Goal: Transaction & Acquisition: Download file/media

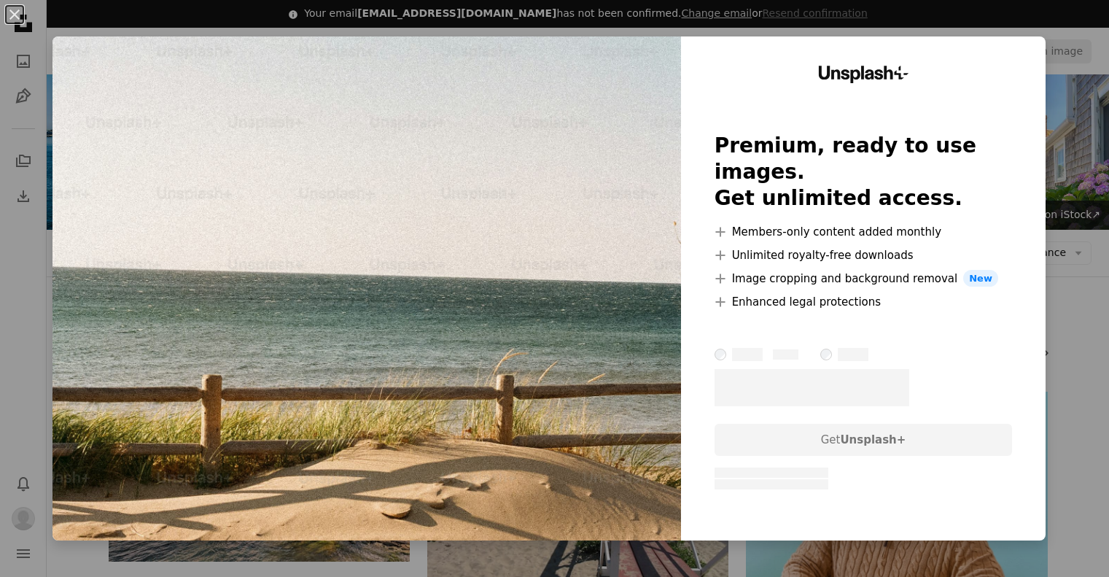
scroll to position [948, 0]
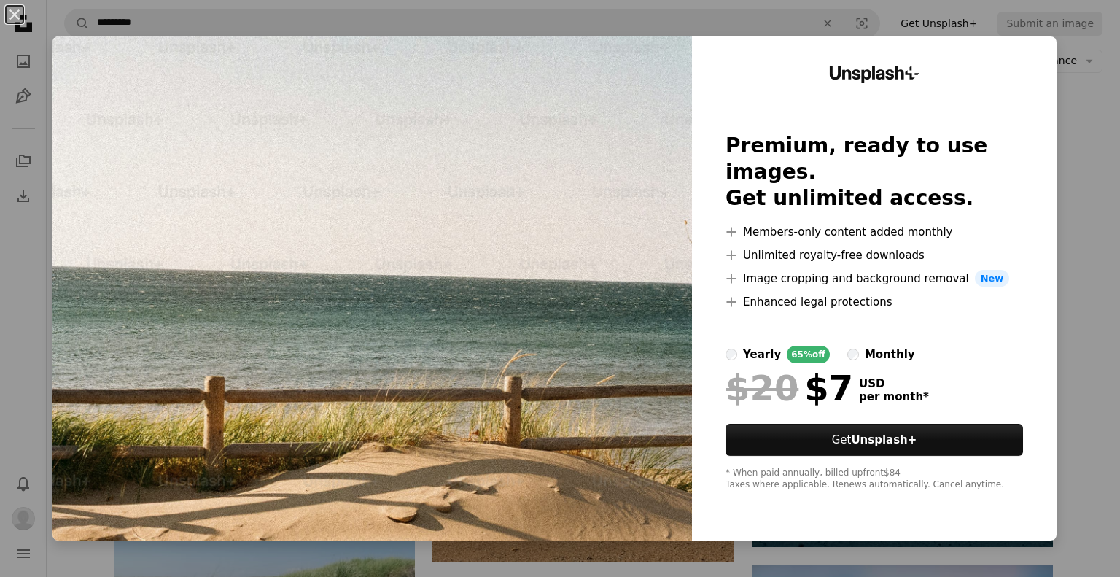
click at [1044, 287] on div "An X shape Unsplash+ Premium, ready to use images. Get unlimited access. A plus…" at bounding box center [560, 288] width 1120 height 577
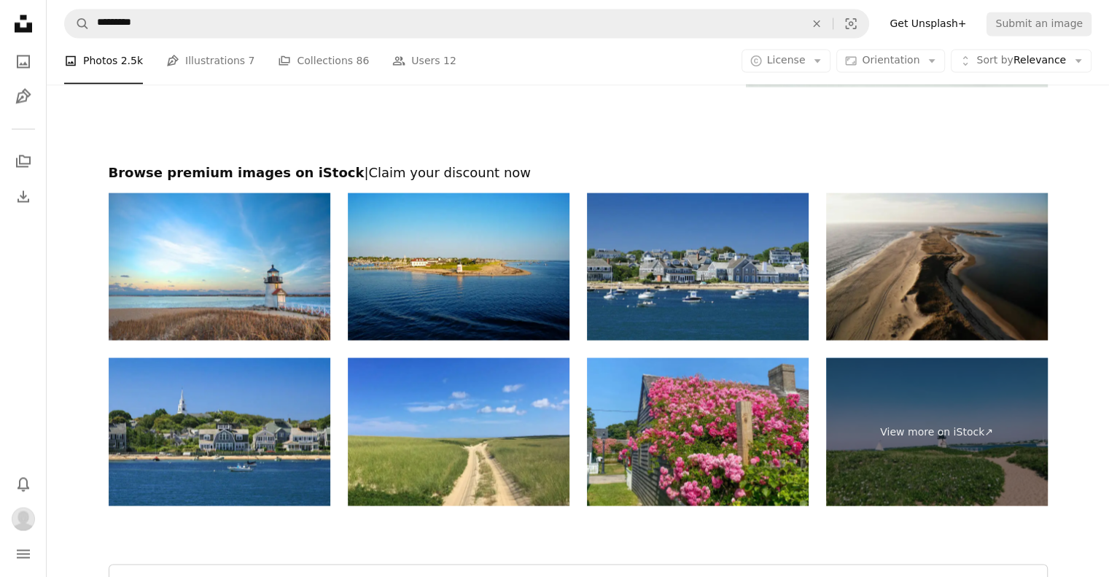
scroll to position [2898, 0]
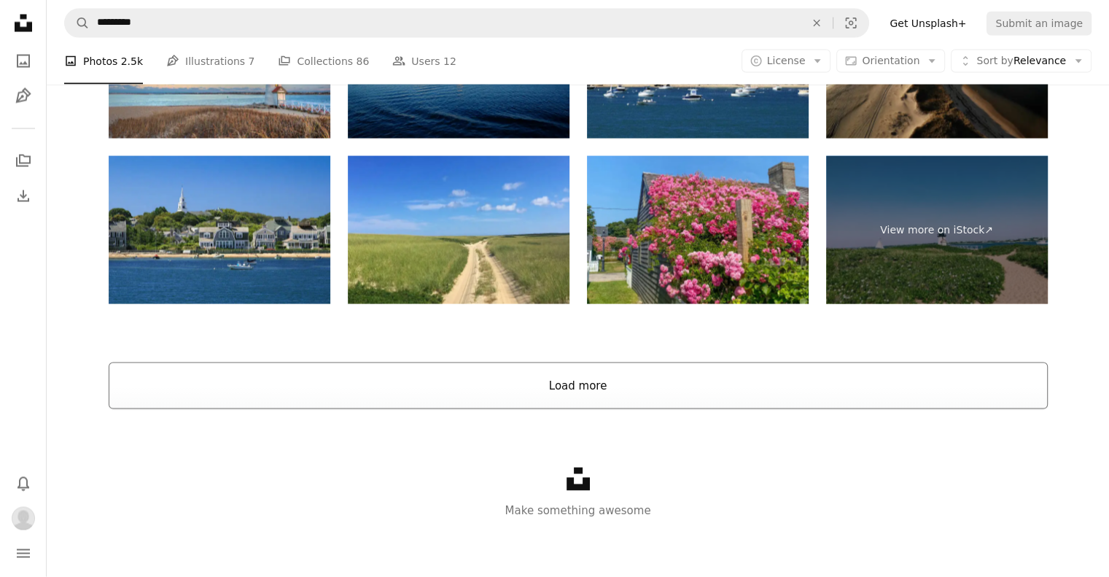
click at [548, 399] on button "Load more" at bounding box center [578, 385] width 939 height 47
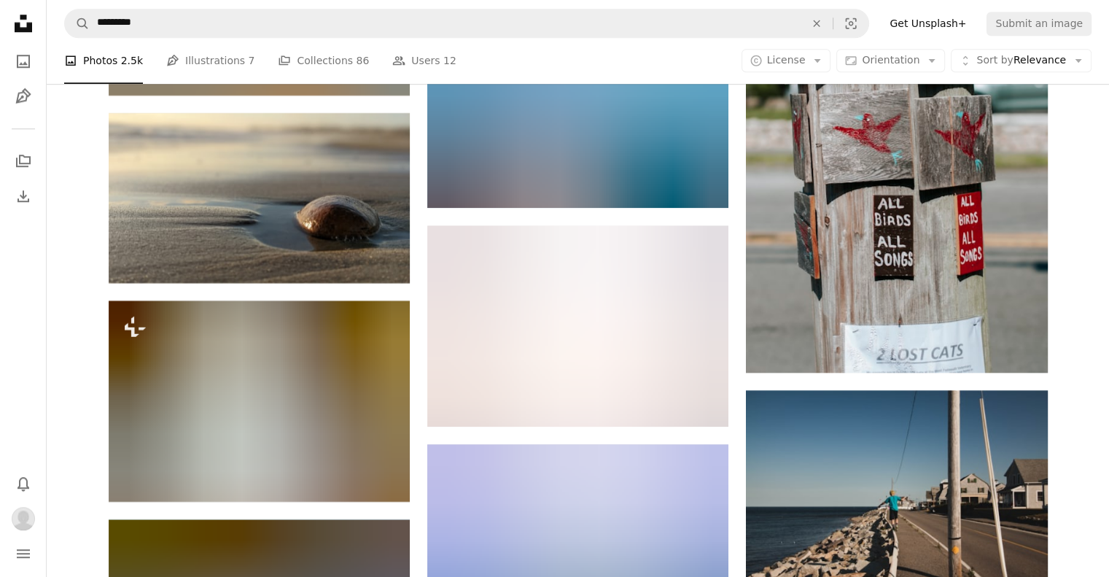
scroll to position [6980, 0]
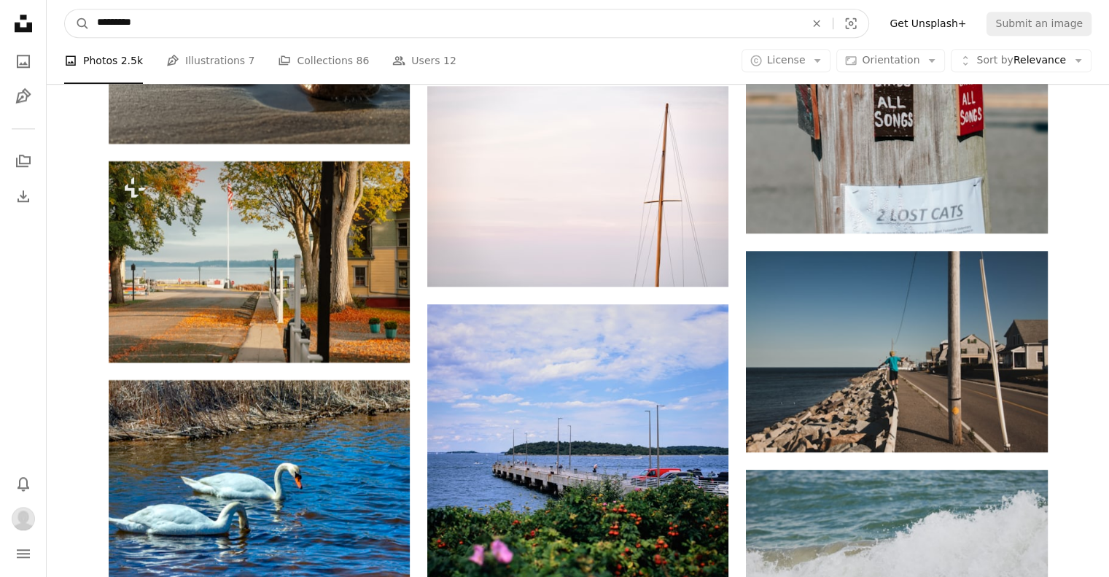
click at [224, 9] on input "*********" at bounding box center [445, 23] width 711 height 28
type input "********"
click button "A magnifying glass" at bounding box center [77, 23] width 25 height 28
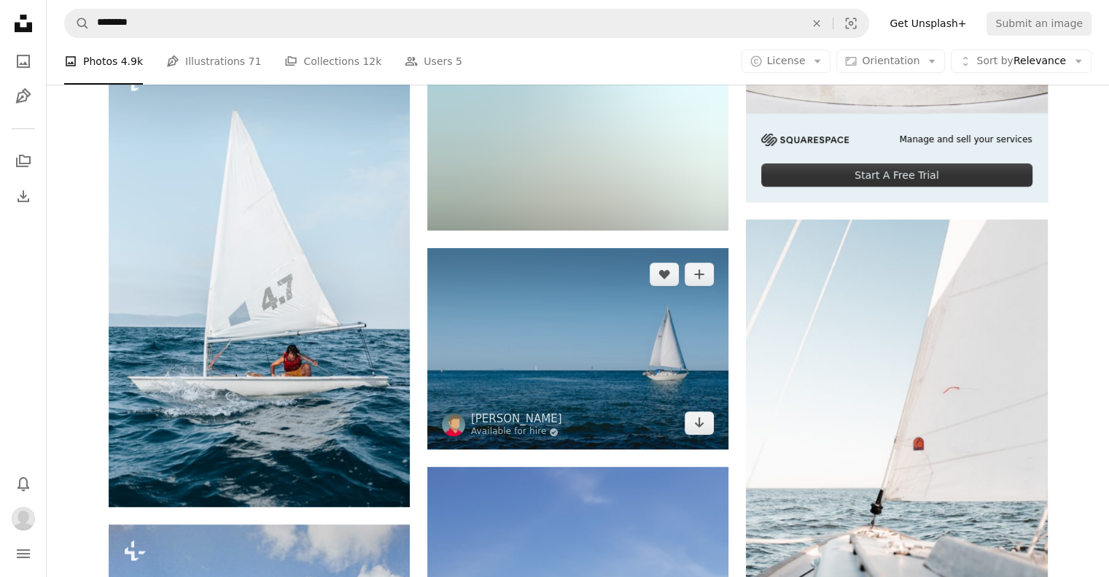
scroll to position [583, 0]
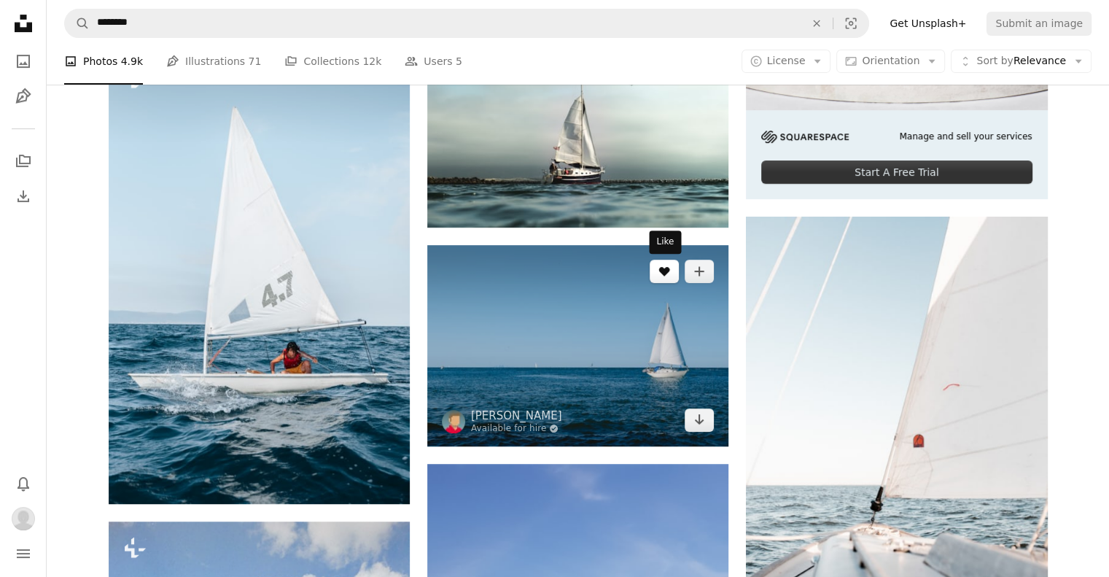
click at [666, 268] on icon "Like" at bounding box center [664, 271] width 11 height 9
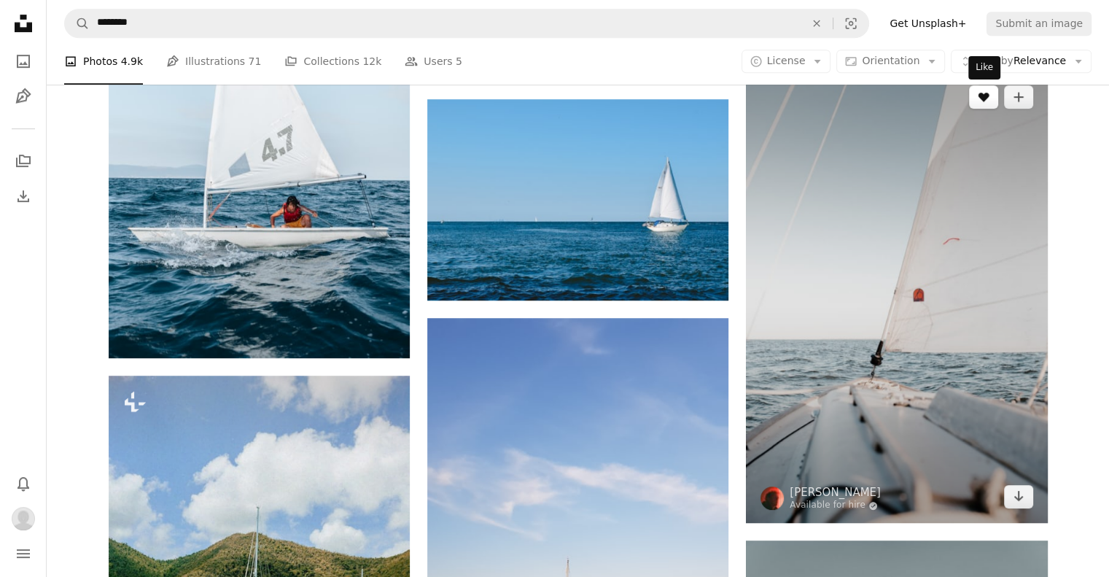
click at [978, 95] on icon "Like" at bounding box center [982, 97] width 11 height 9
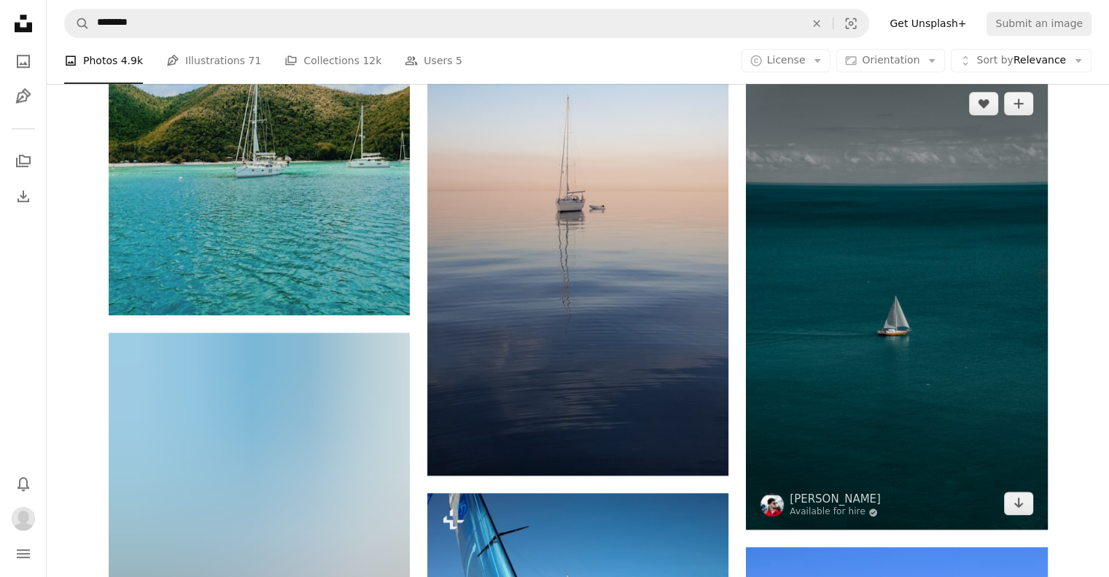
scroll to position [1166, 0]
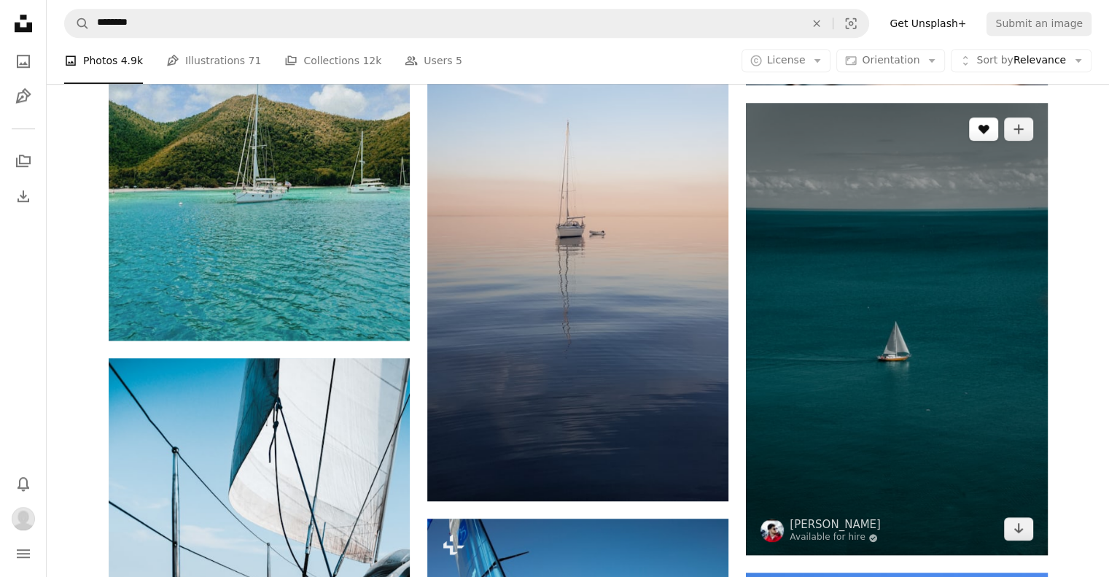
click at [984, 128] on icon "Like" at bounding box center [982, 129] width 11 height 9
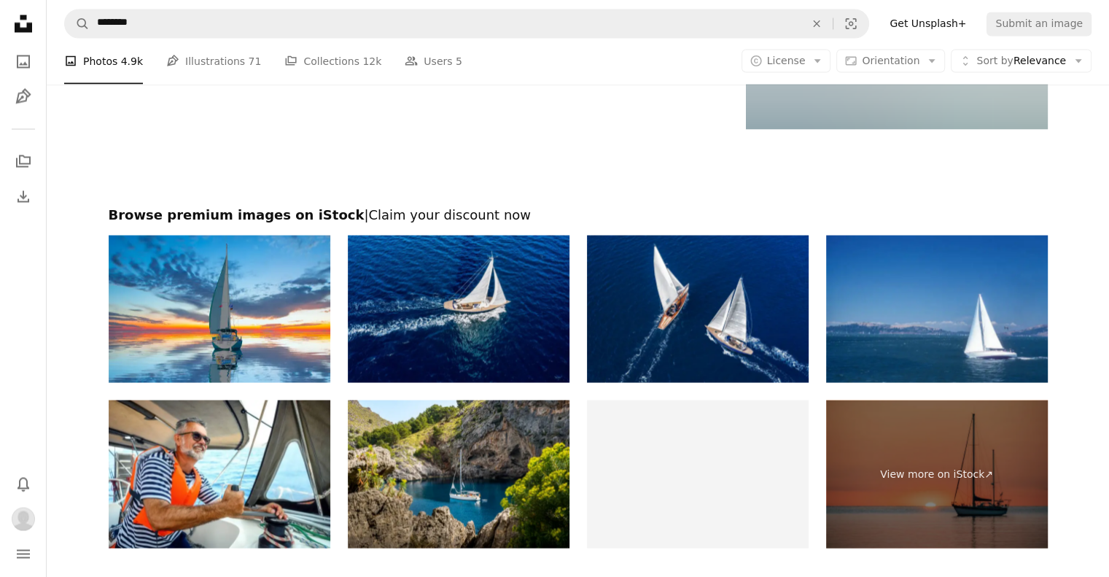
scroll to position [2965, 0]
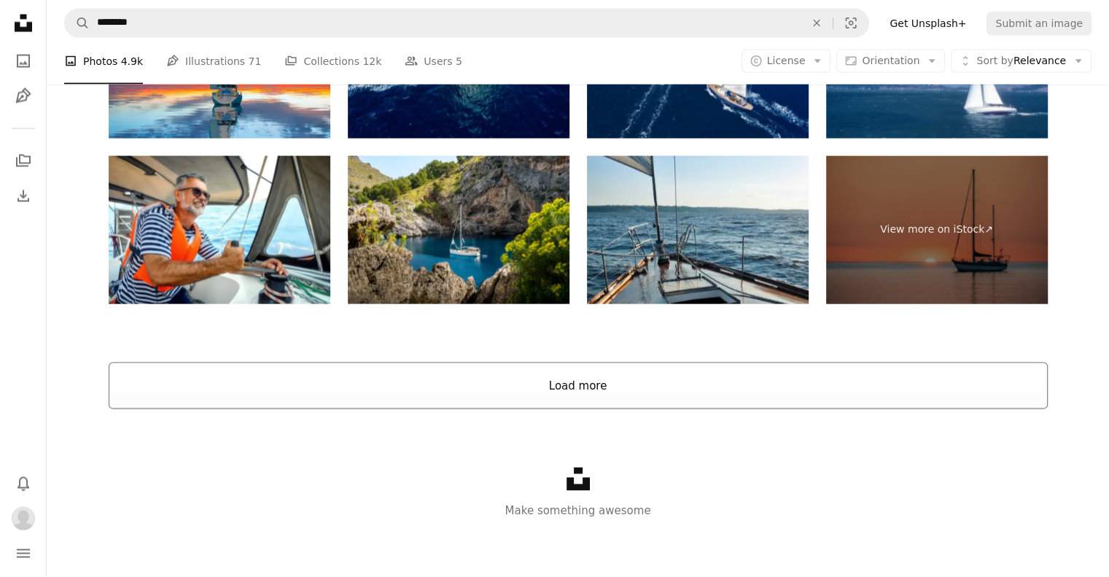
click at [569, 390] on button "Load more" at bounding box center [578, 385] width 939 height 47
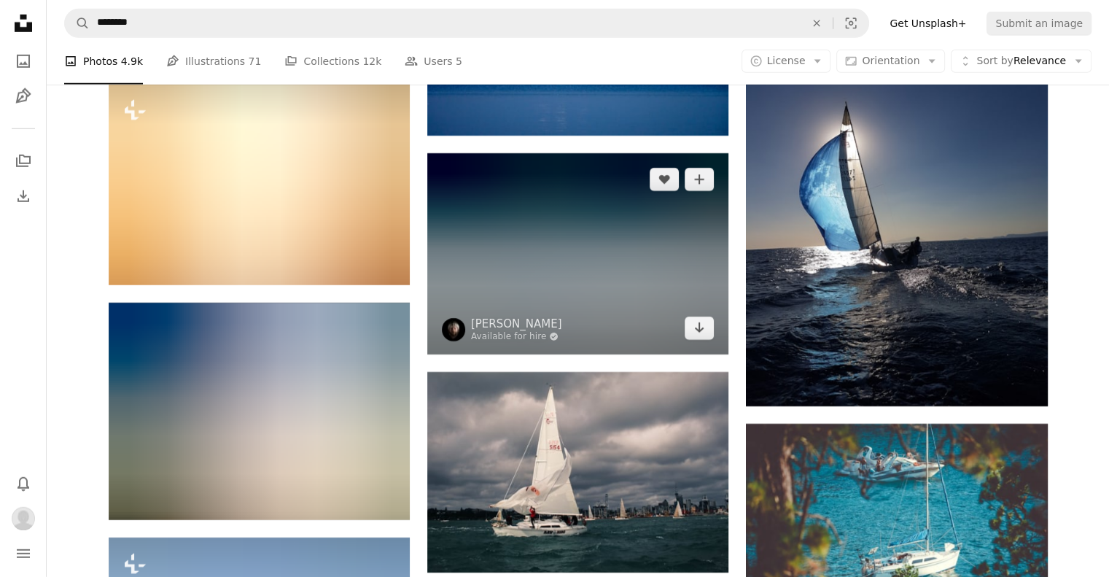
scroll to position [4496, 0]
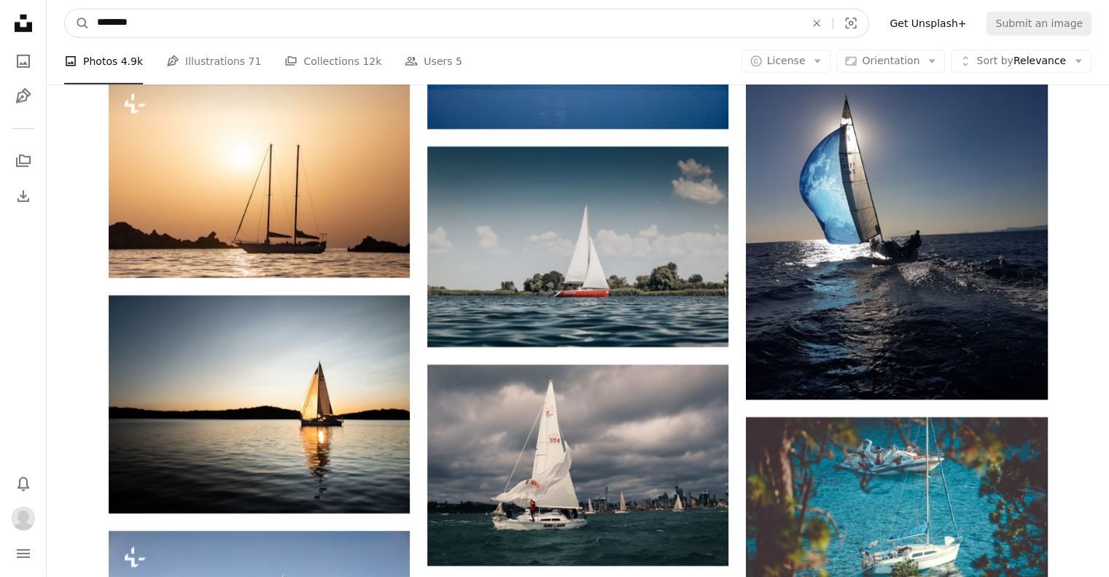
click at [313, 20] on input "********" at bounding box center [445, 23] width 711 height 28
type input "*"
type input "**********"
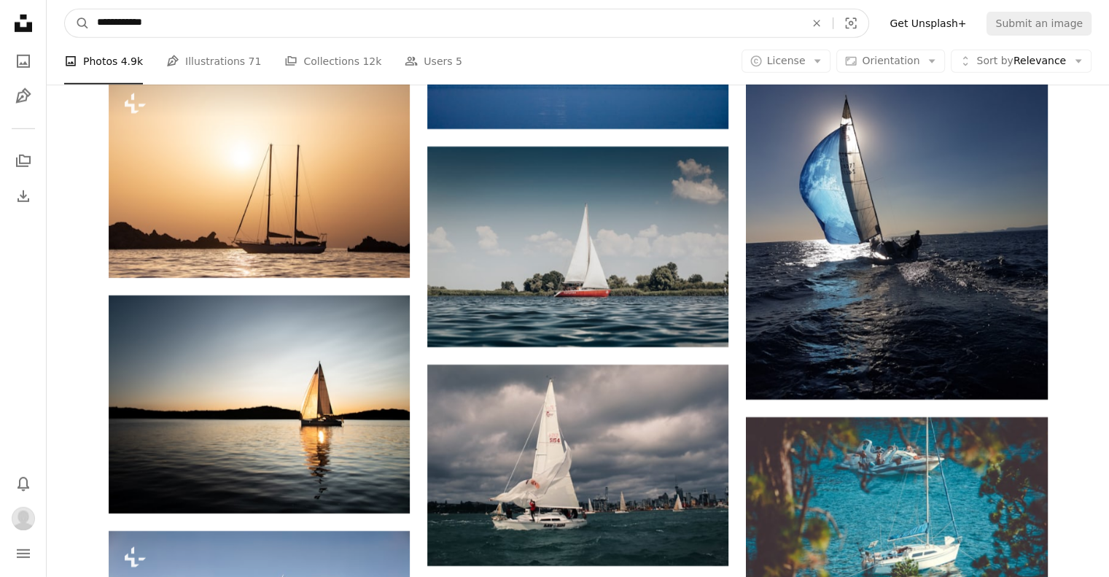
click button "A magnifying glass" at bounding box center [77, 23] width 25 height 28
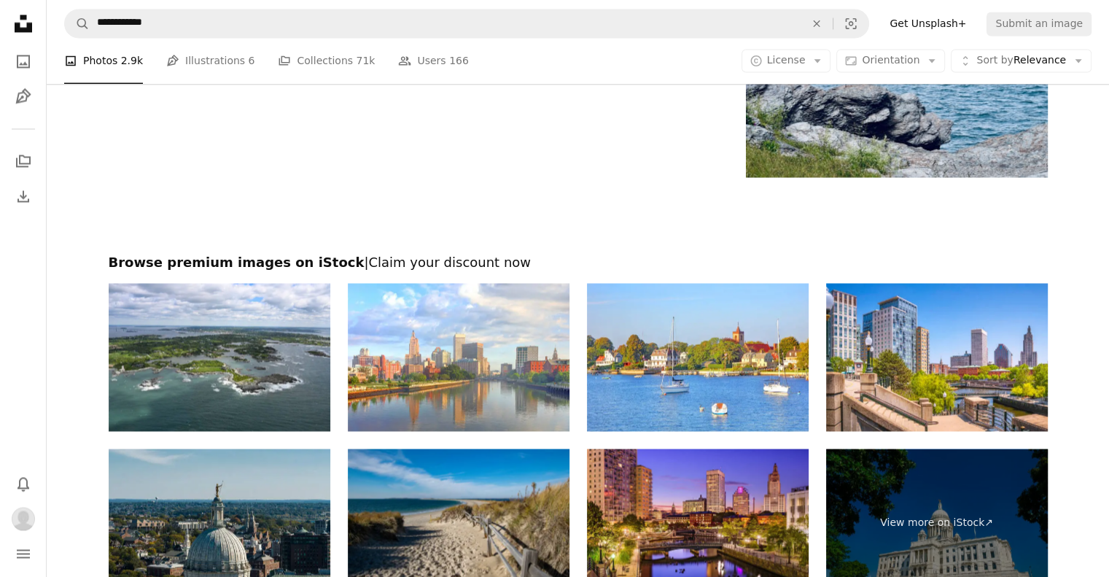
scroll to position [2770, 0]
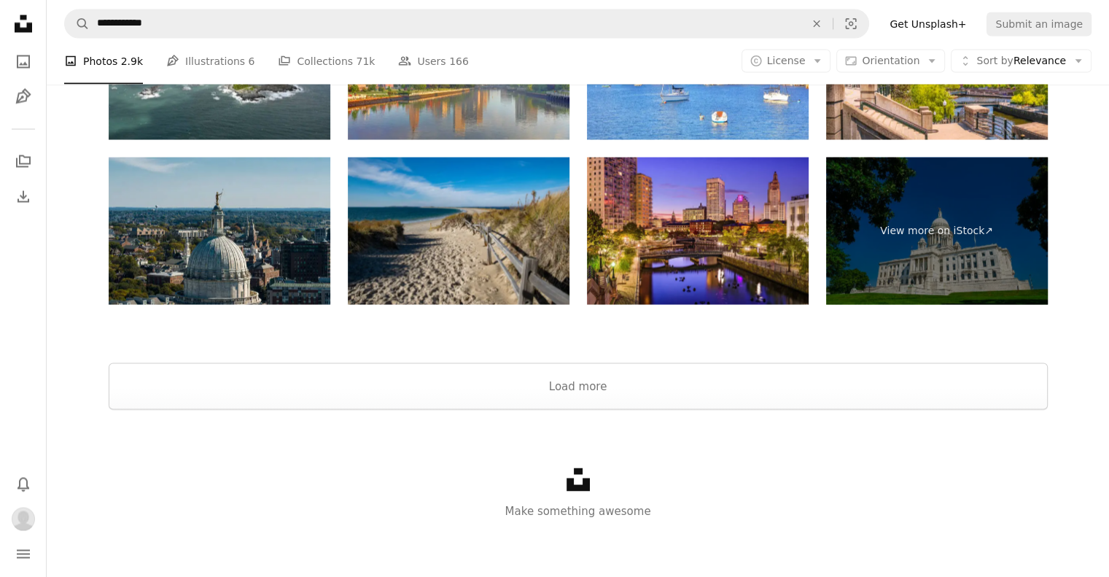
click at [554, 409] on div "Unsplash logo Make something awesome" at bounding box center [578, 493] width 1062 height 168
click at [551, 383] on button "Load more" at bounding box center [578, 385] width 939 height 47
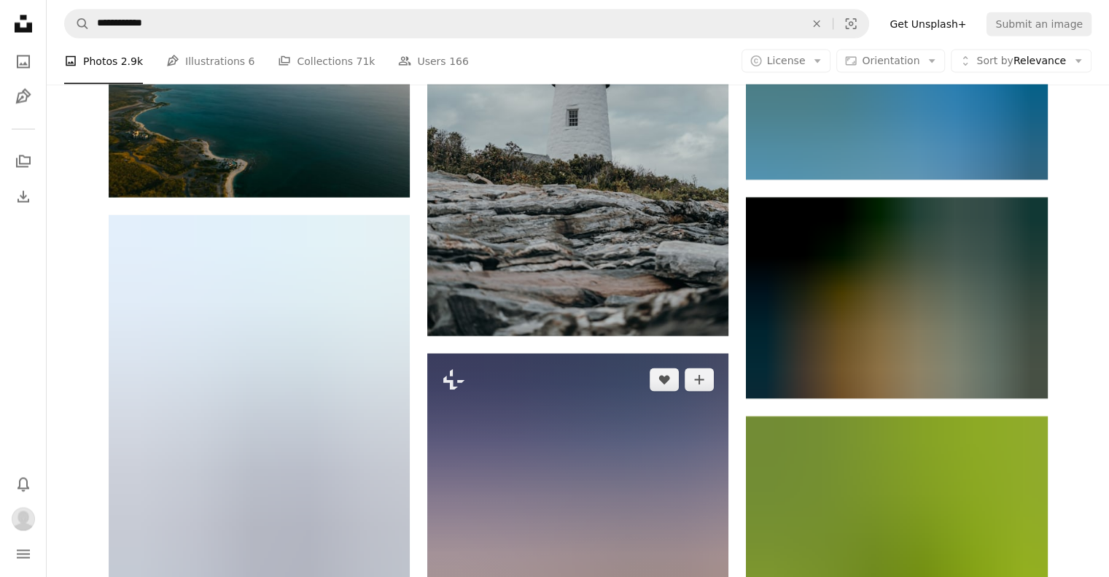
scroll to position [8528, 0]
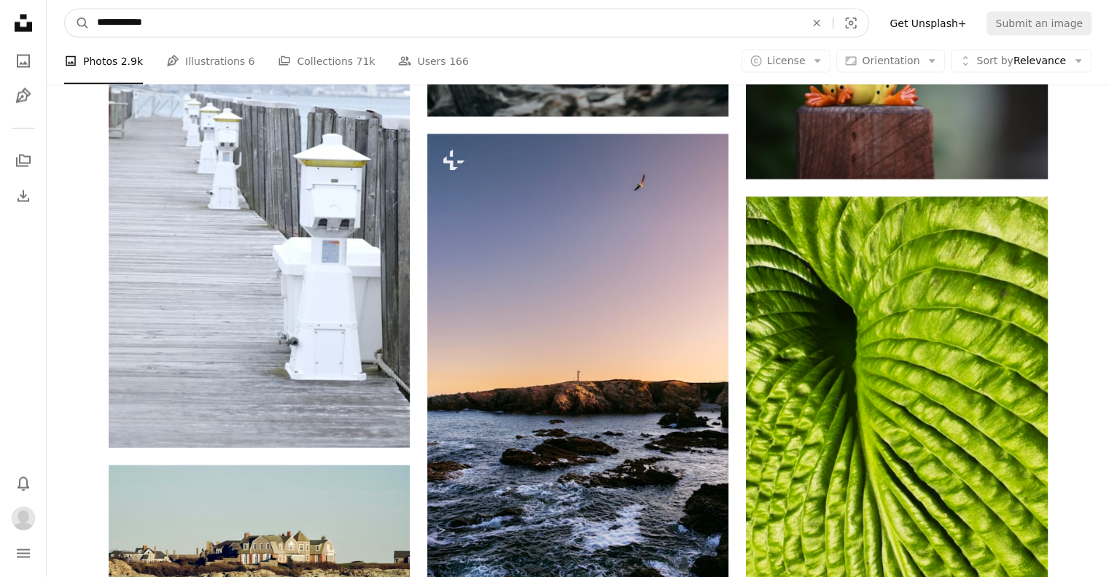
click at [262, 27] on input "**********" at bounding box center [445, 23] width 711 height 28
type input "**********"
click button "A magnifying glass" at bounding box center [77, 23] width 25 height 28
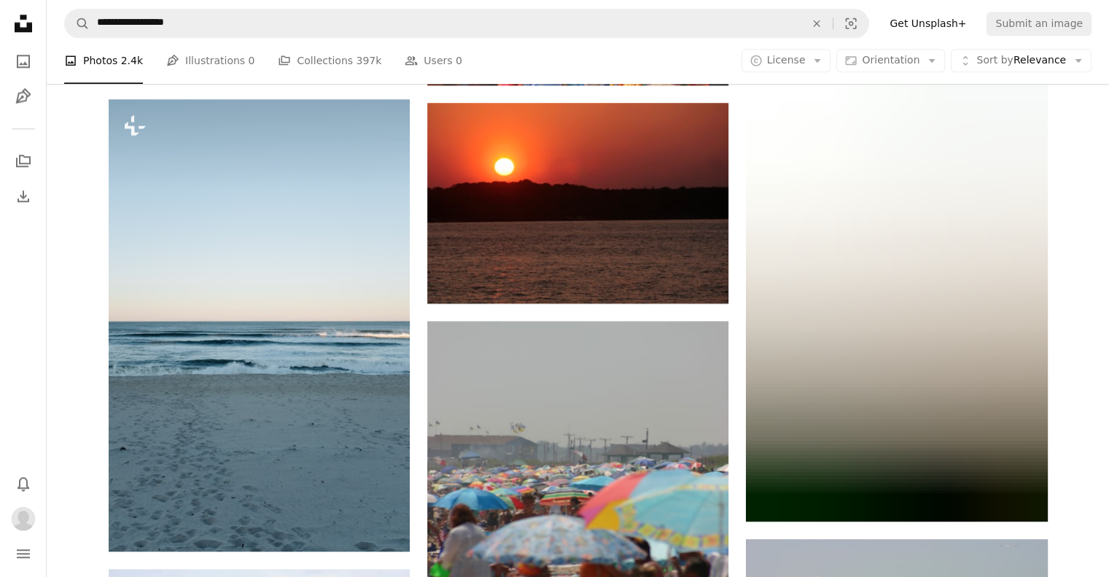
scroll to position [1676, 0]
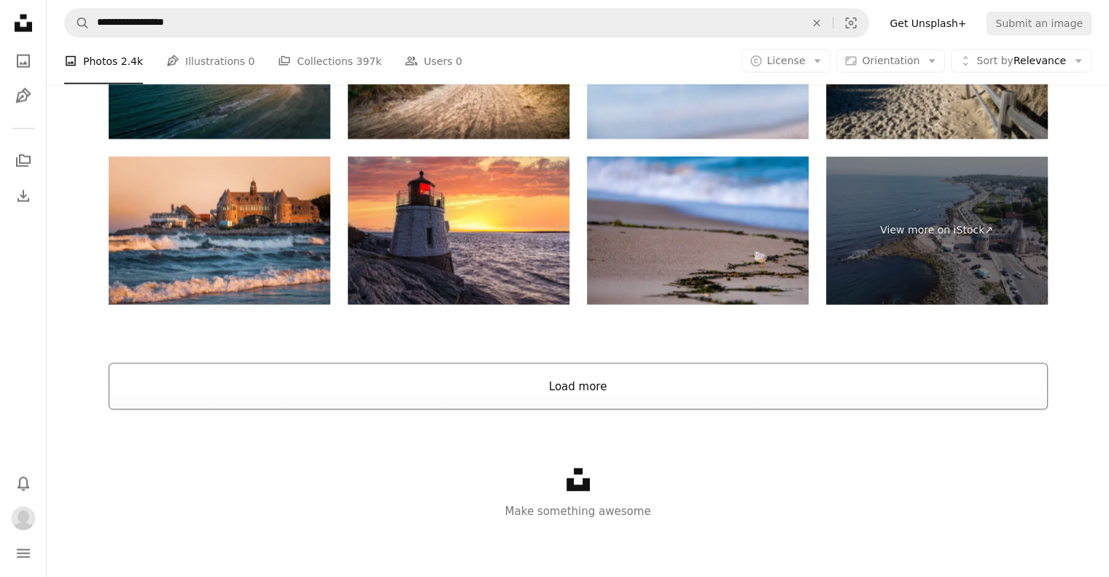
click at [536, 376] on button "Load more" at bounding box center [578, 386] width 939 height 47
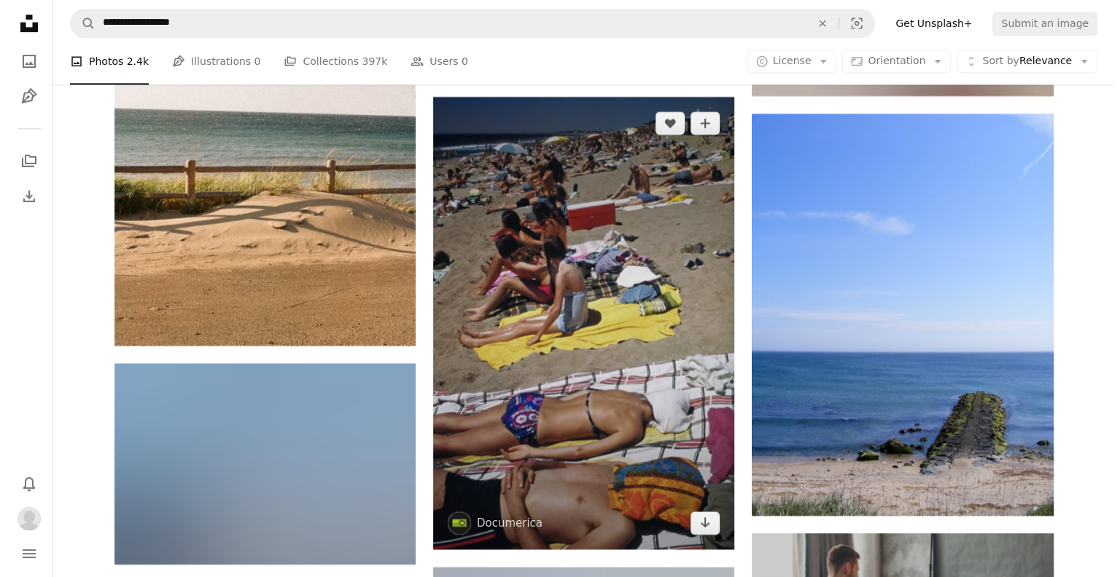
scroll to position [6220, 0]
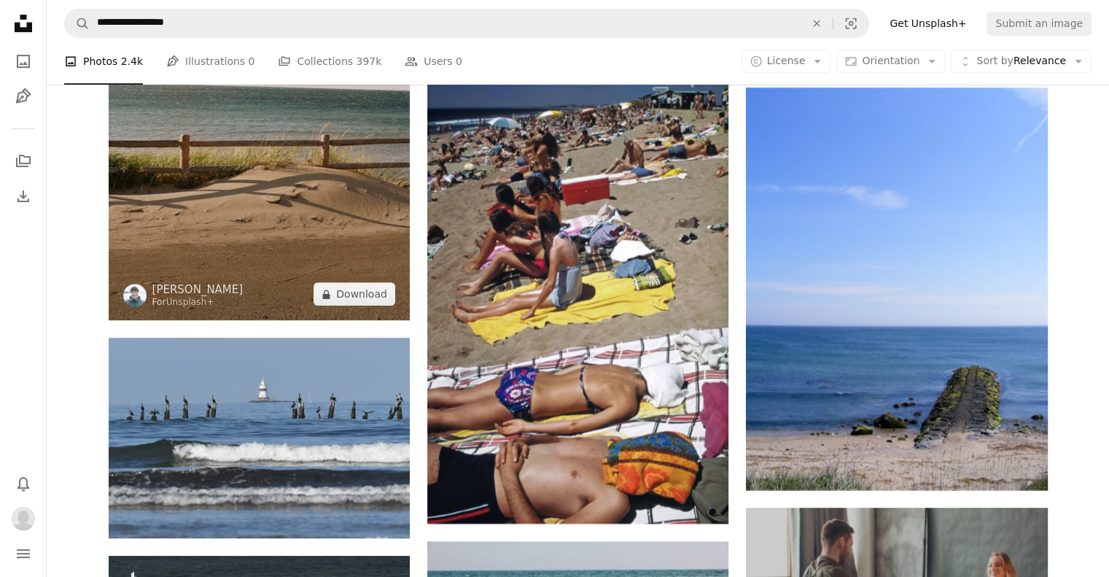
click at [273, 181] on img at bounding box center [259, 93] width 301 height 454
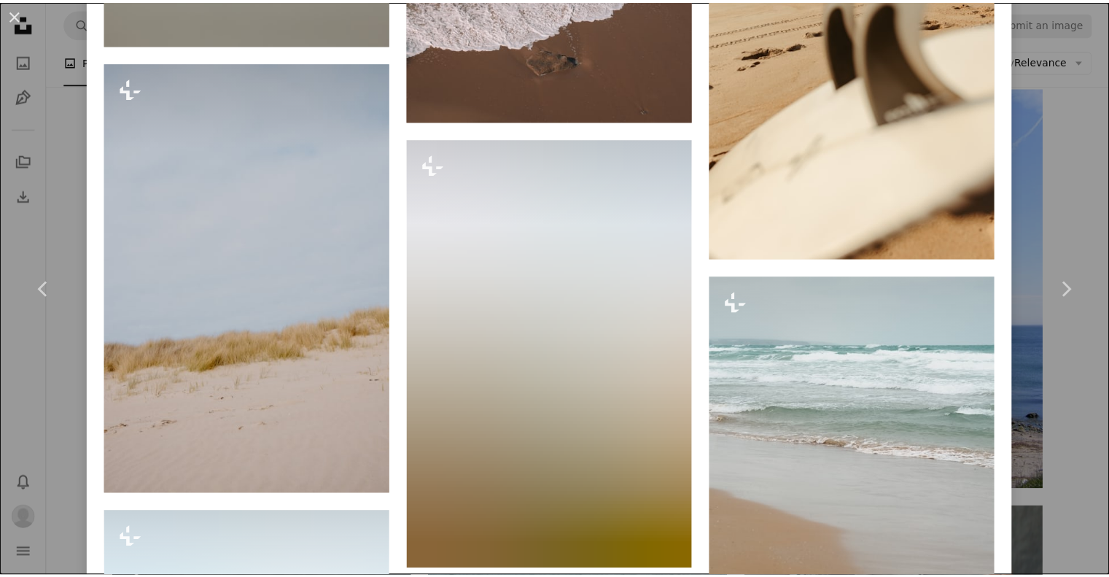
scroll to position [4811, 0]
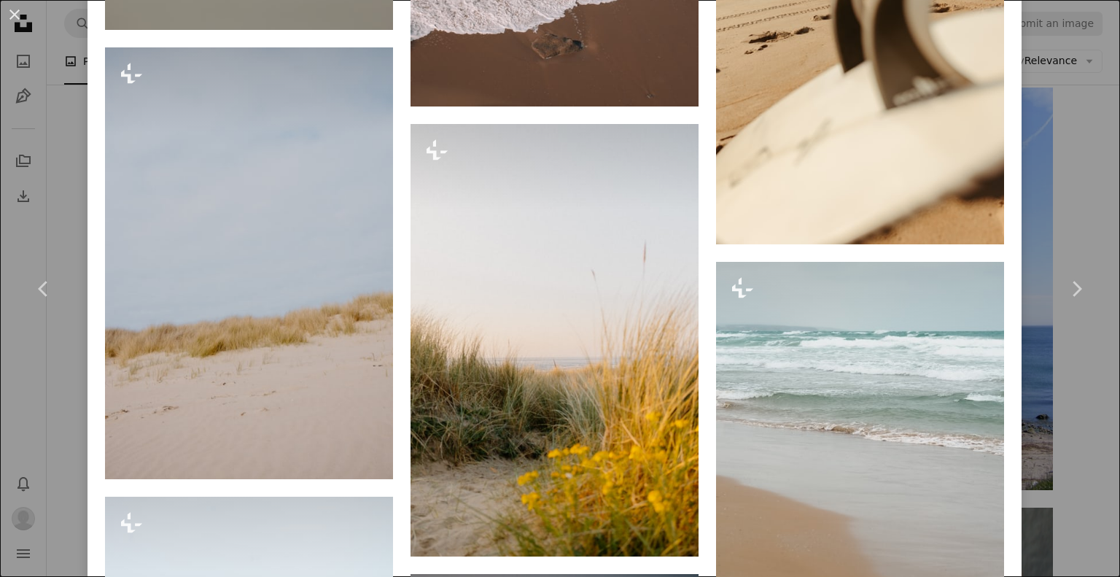
click at [1052, 119] on div "An X shape Chevron left Chevron right [PERSON_NAME] For Unsplash+ A heart A plu…" at bounding box center [560, 288] width 1120 height 577
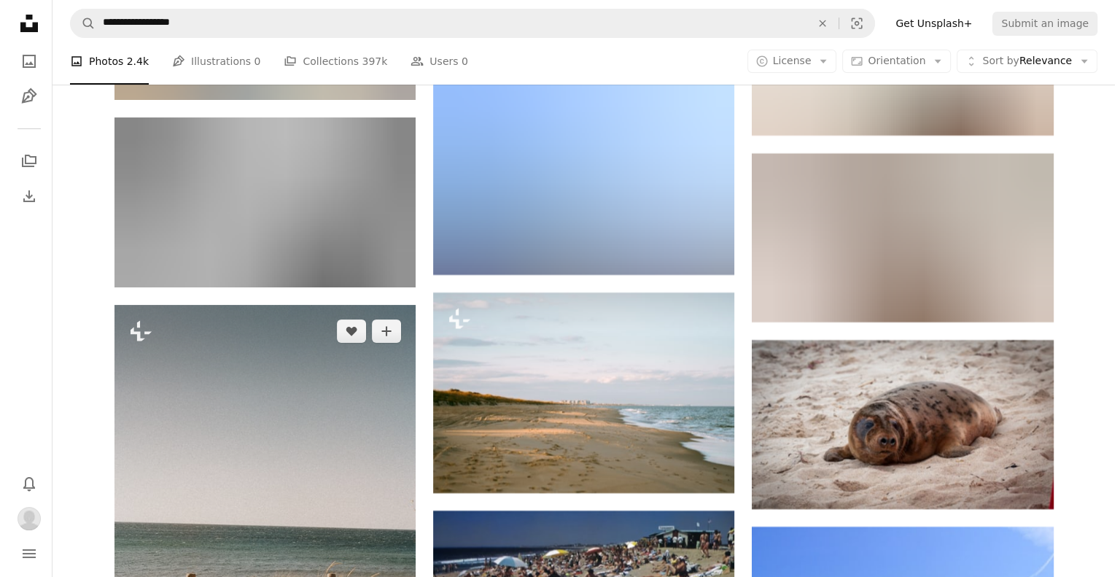
scroll to position [5856, 0]
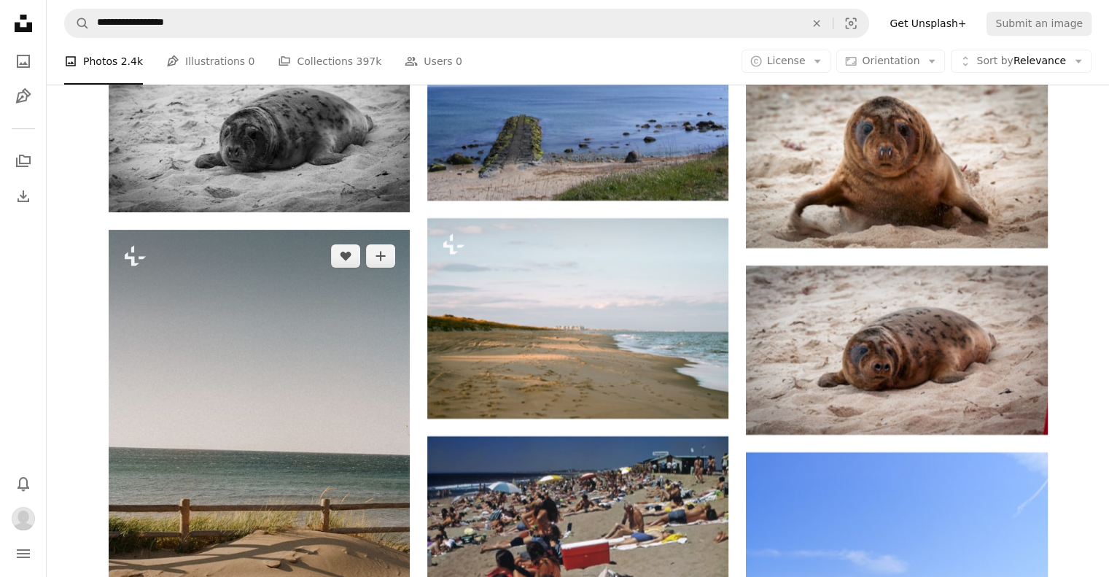
click at [296, 345] on img at bounding box center [259, 457] width 301 height 454
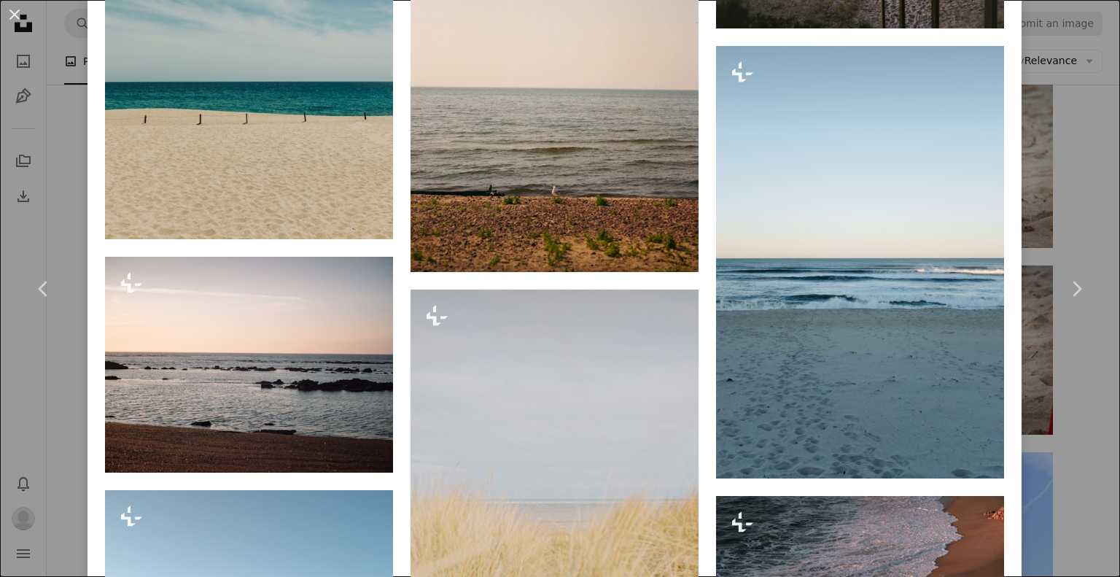
scroll to position [2697, 0]
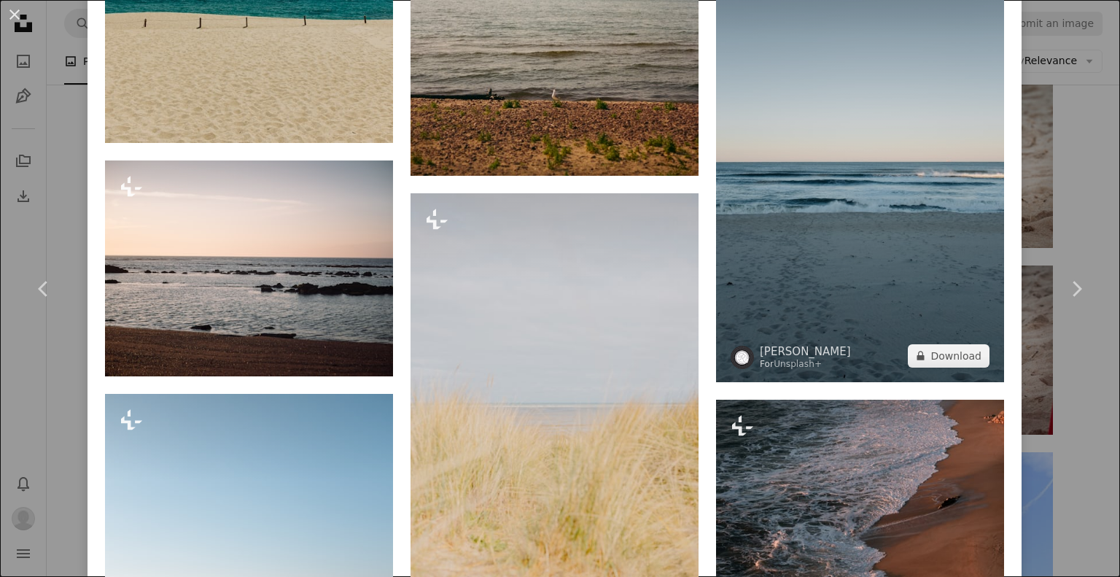
click at [988, 235] on img at bounding box center [860, 166] width 288 height 432
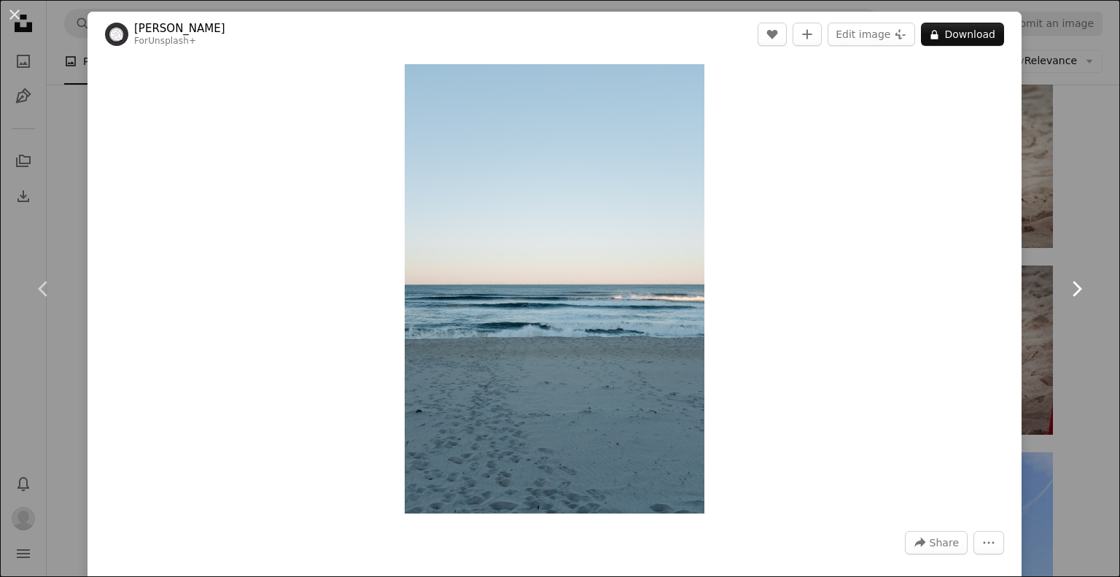
click at [1038, 224] on link "Chevron right" at bounding box center [1075, 289] width 87 height 140
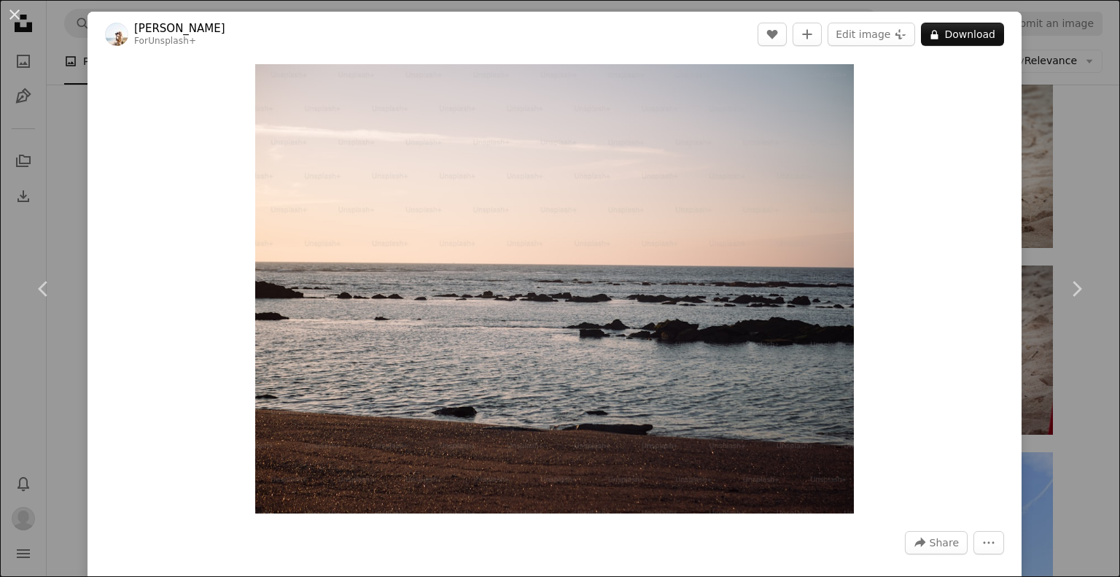
drag, startPoint x: 1056, startPoint y: 189, endPoint x: 739, endPoint y: 148, distance: 319.7
click at [1056, 189] on div "An X shape Chevron left Chevron right [PERSON_NAME] For Unsplash+ A heart A plu…" at bounding box center [560, 288] width 1120 height 577
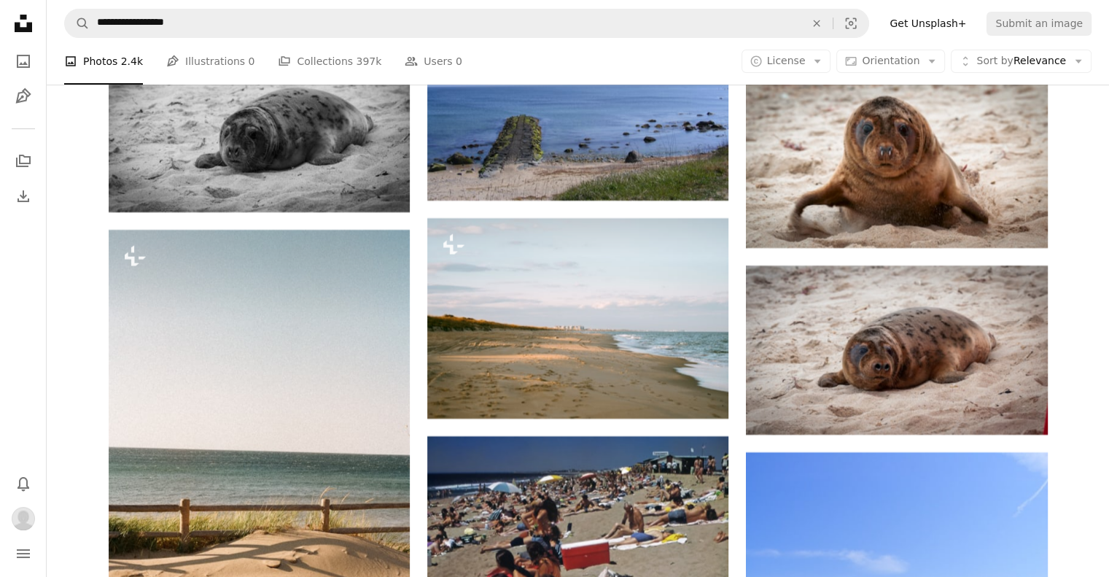
click at [431, 40] on nav "**********" at bounding box center [578, 23] width 1062 height 47
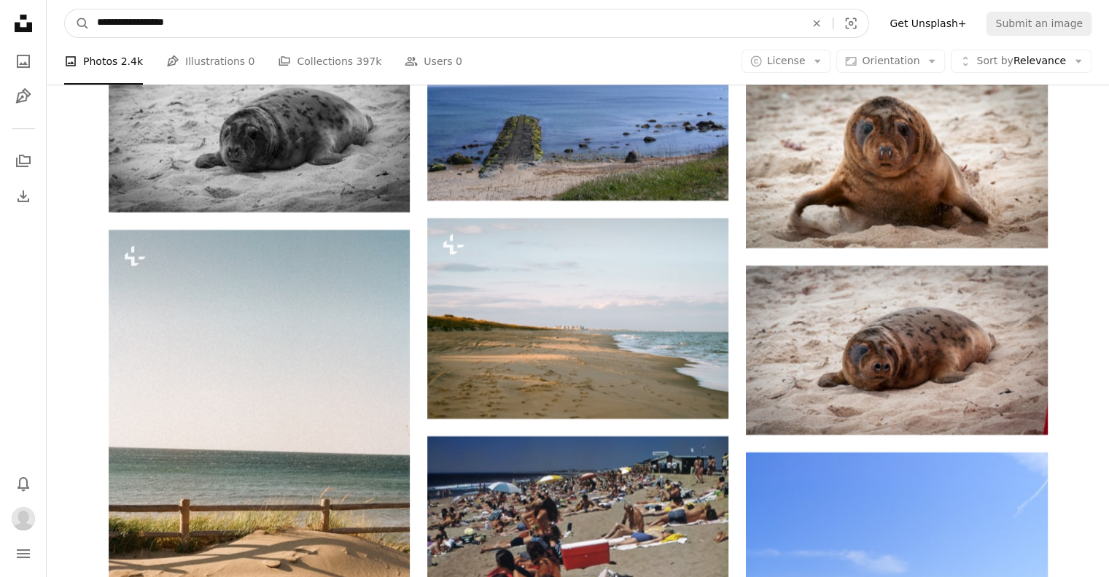
click at [429, 28] on input "**********" at bounding box center [445, 23] width 711 height 28
type input "**********"
click button "A magnifying glass" at bounding box center [77, 23] width 25 height 28
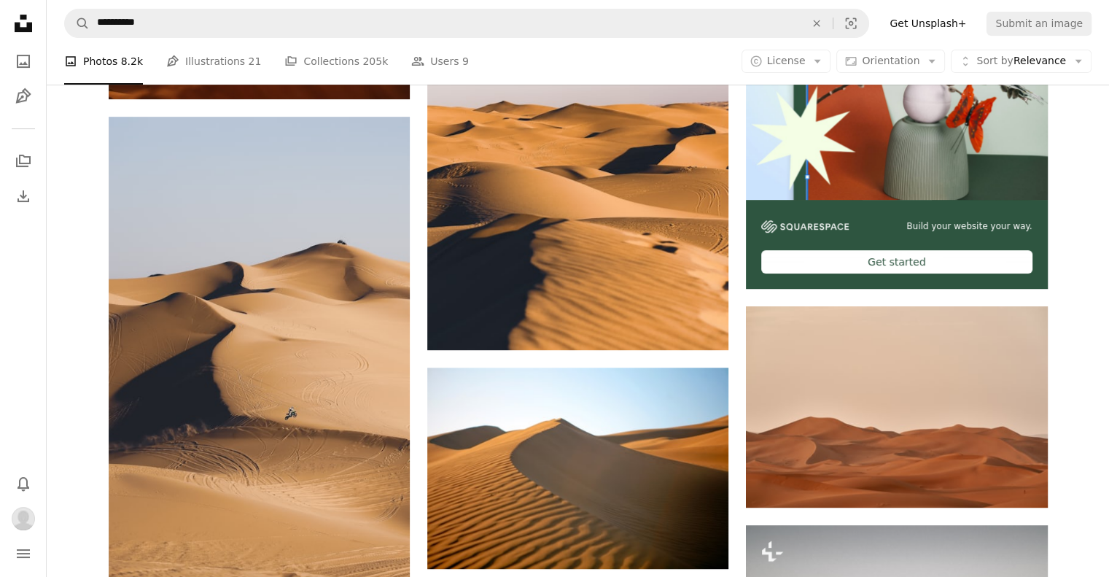
scroll to position [583, 0]
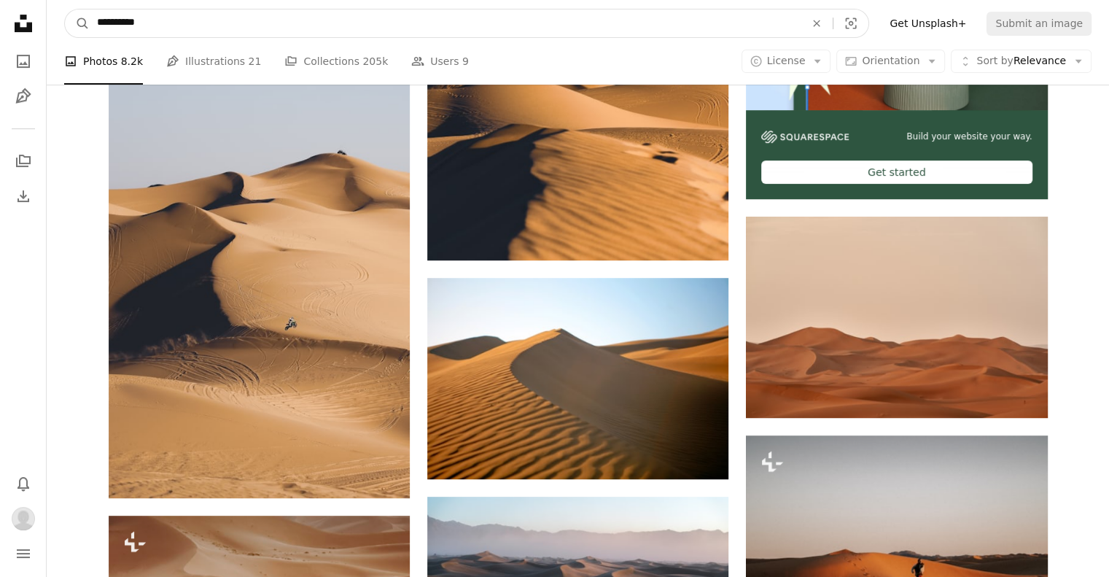
click at [165, 17] on input "**********" at bounding box center [445, 23] width 711 height 28
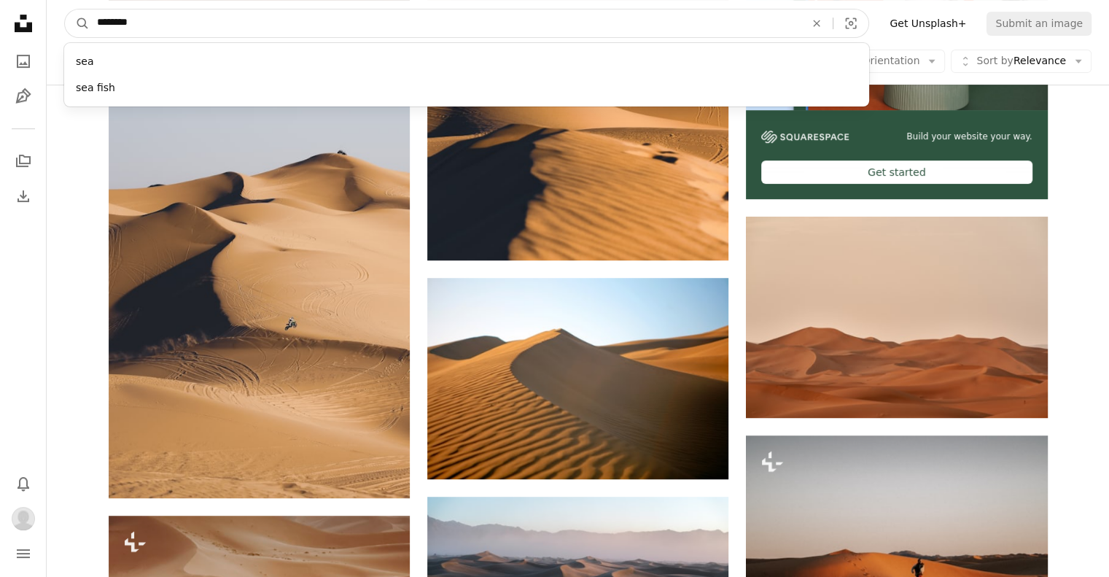
type input "*********"
click button "A magnifying glass" at bounding box center [77, 23] width 25 height 28
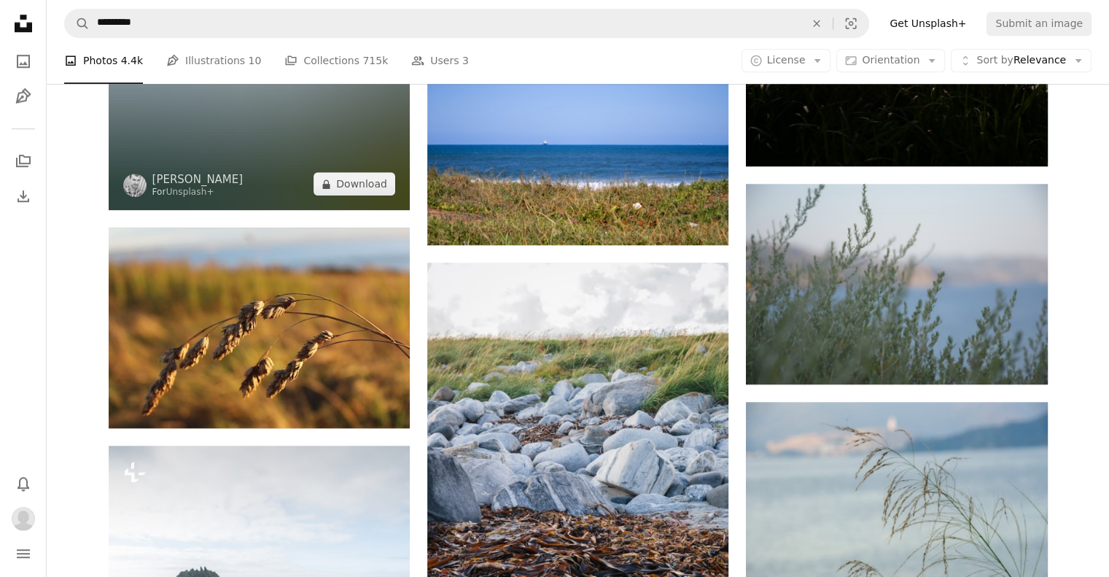
scroll to position [1604, 0]
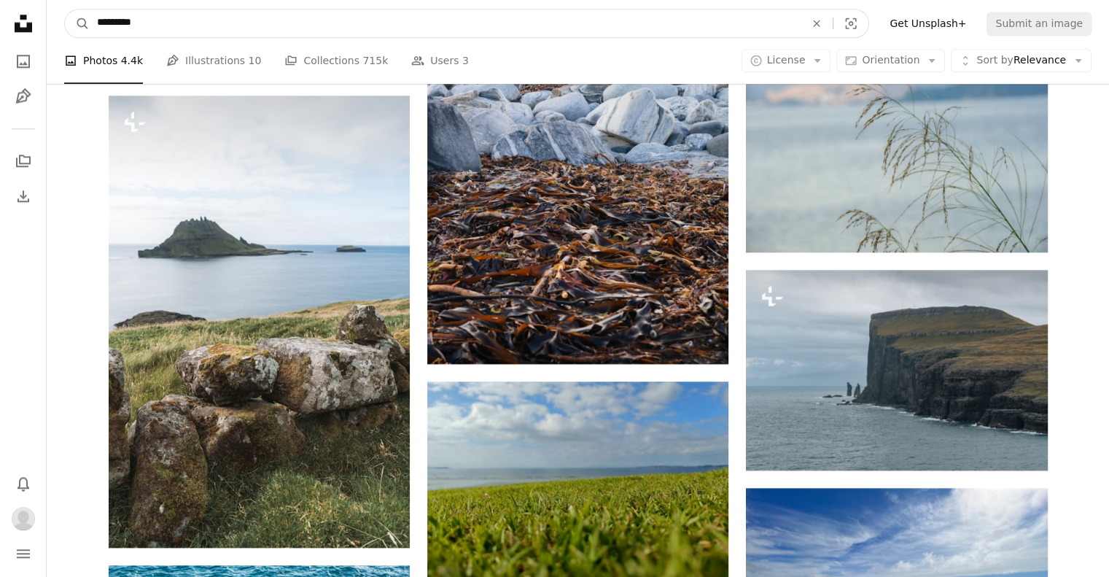
click at [242, 11] on input "*********" at bounding box center [445, 23] width 711 height 28
type input "**********"
click at [65, 9] on button "A magnifying glass" at bounding box center [77, 23] width 25 height 28
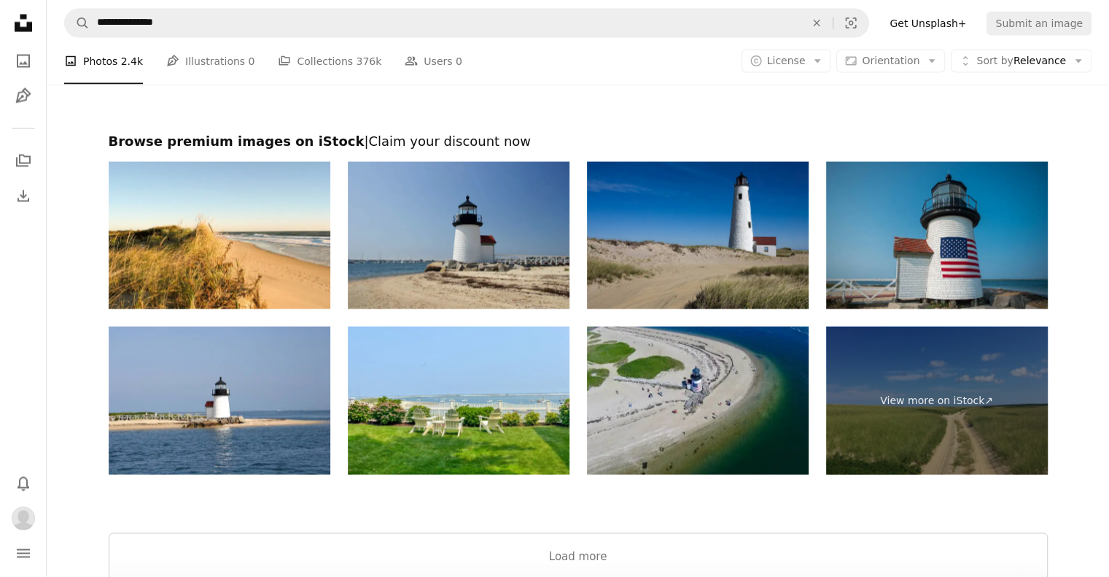
scroll to position [3085, 0]
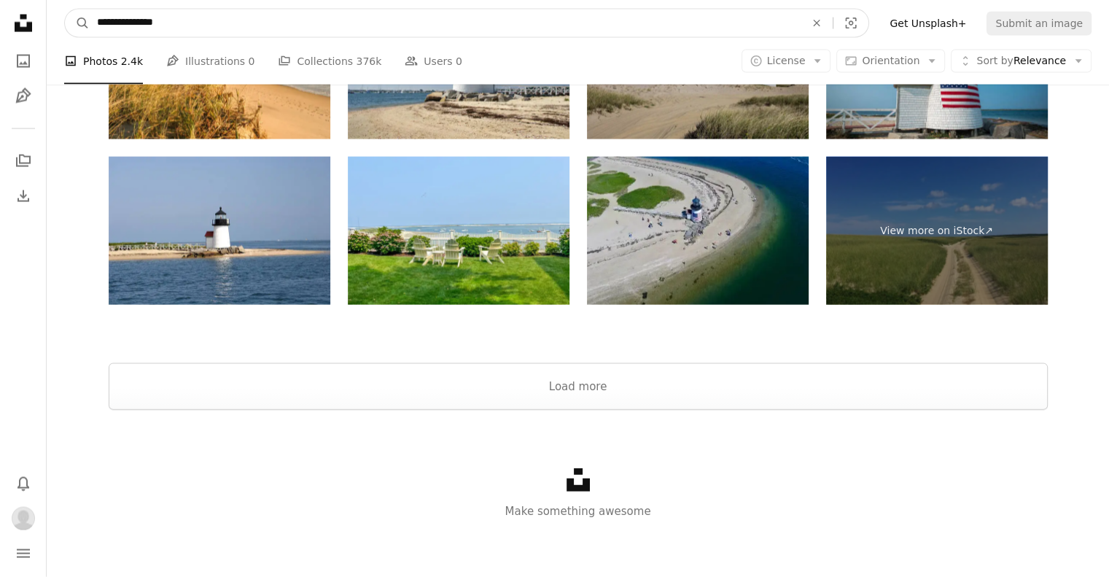
click at [123, 21] on input "**********" at bounding box center [445, 23] width 711 height 28
type input "**********"
click at [65, 9] on button "A magnifying glass" at bounding box center [77, 23] width 25 height 28
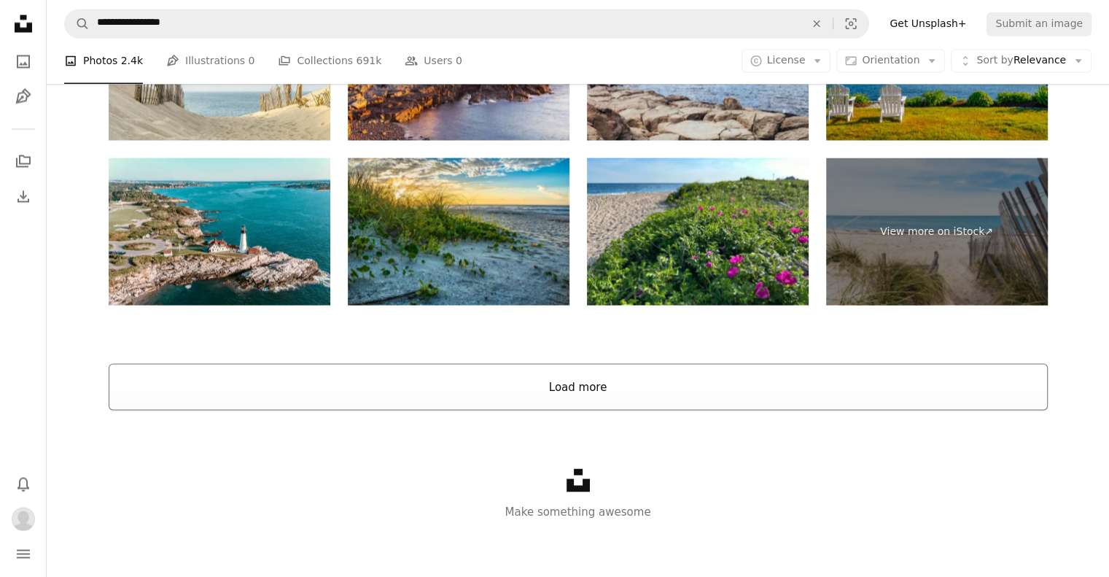
click at [521, 378] on button "Load more" at bounding box center [578, 386] width 939 height 47
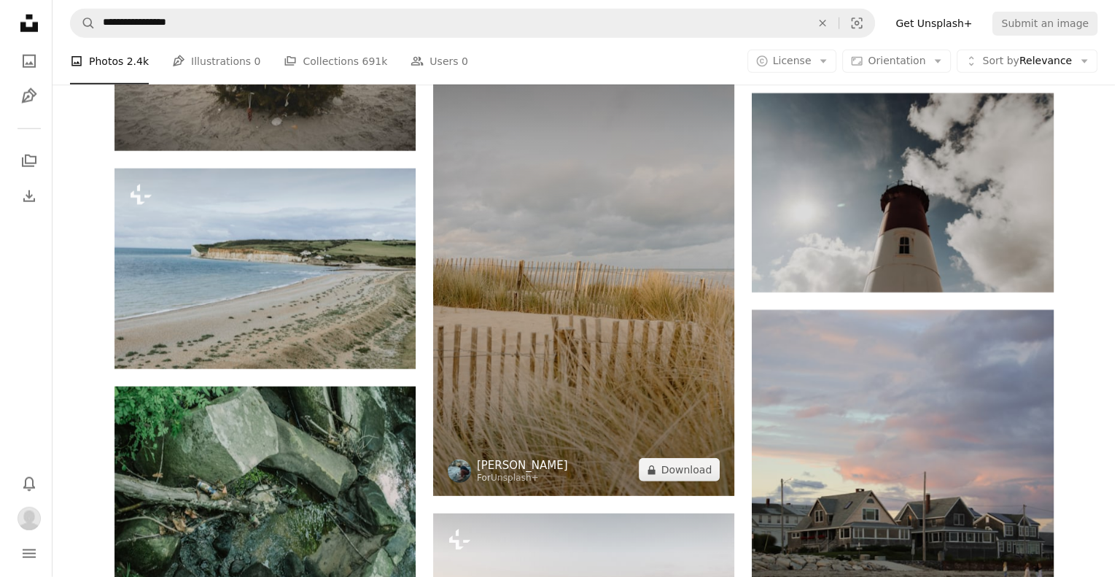
scroll to position [3969, 0]
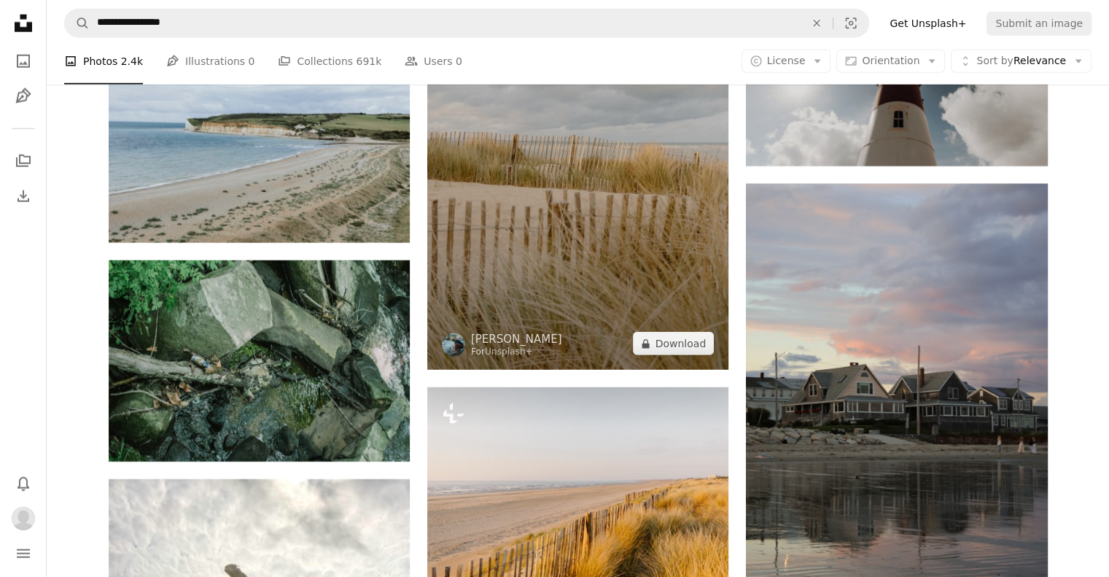
click at [560, 230] on img at bounding box center [577, 144] width 301 height 452
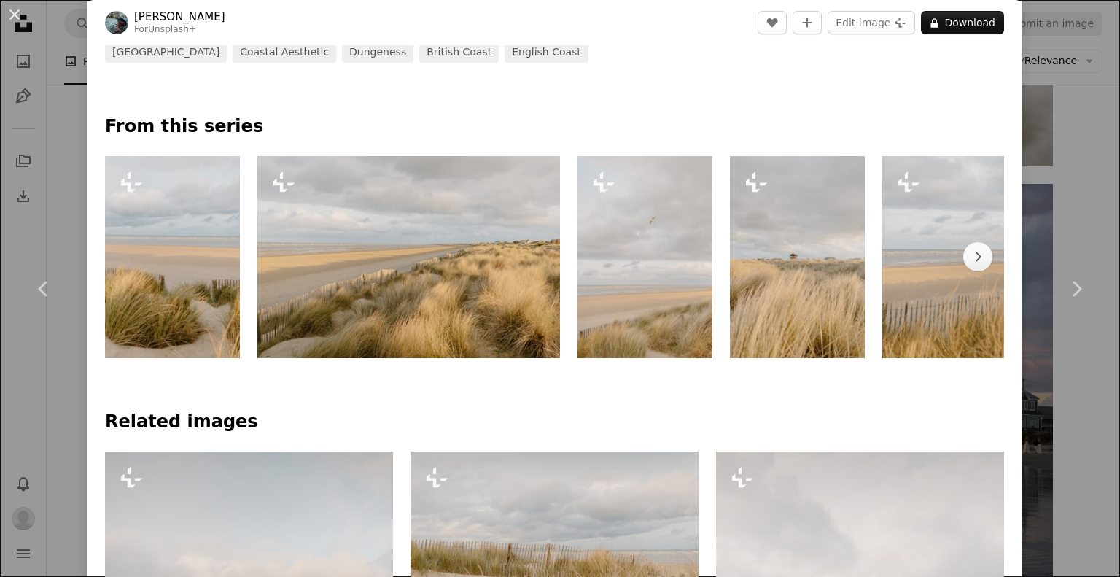
scroll to position [656, 0]
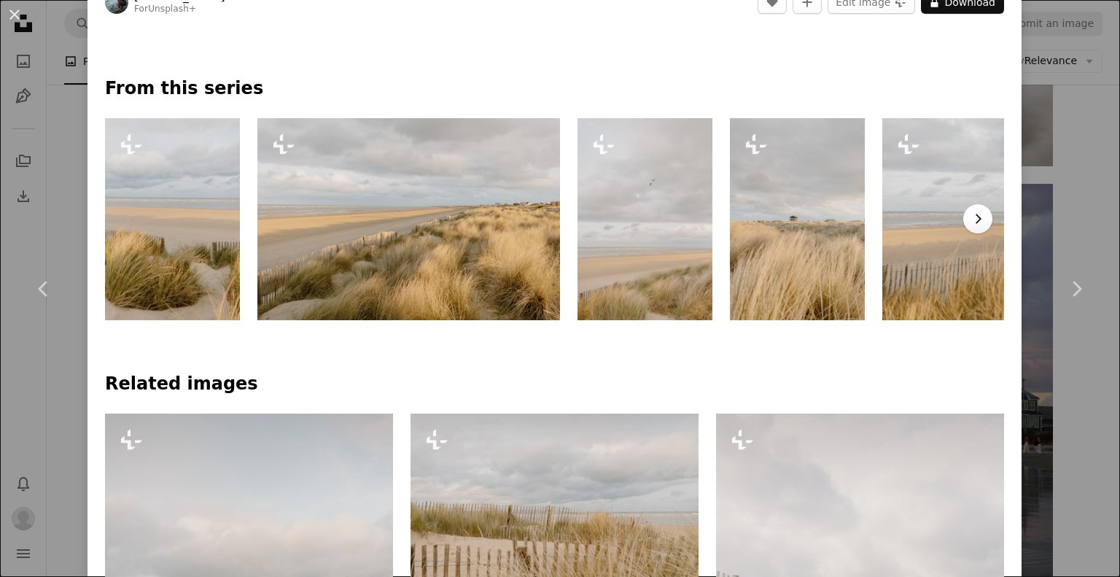
click at [970, 215] on icon "Chevron right" at bounding box center [977, 218] width 15 height 15
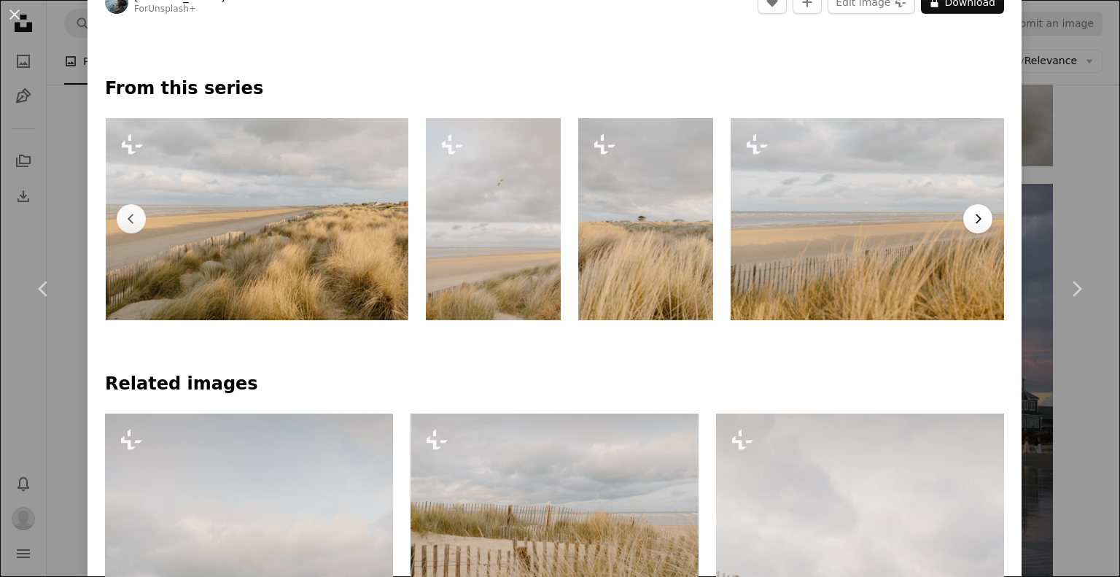
click at [970, 215] on icon "Chevron right" at bounding box center [977, 218] width 15 height 15
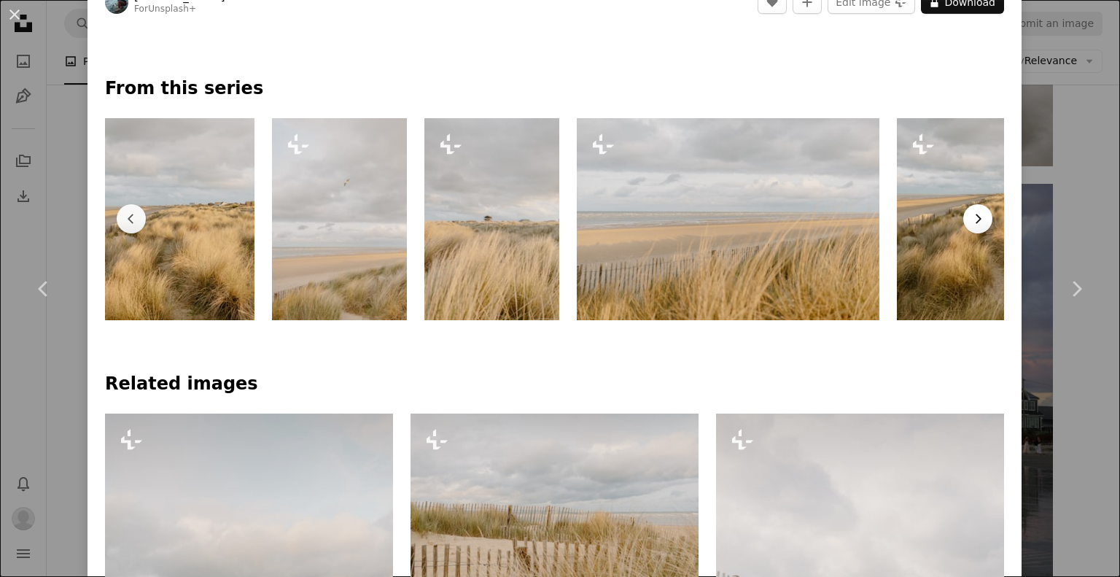
click at [970, 215] on icon "Chevron right" at bounding box center [977, 218] width 15 height 15
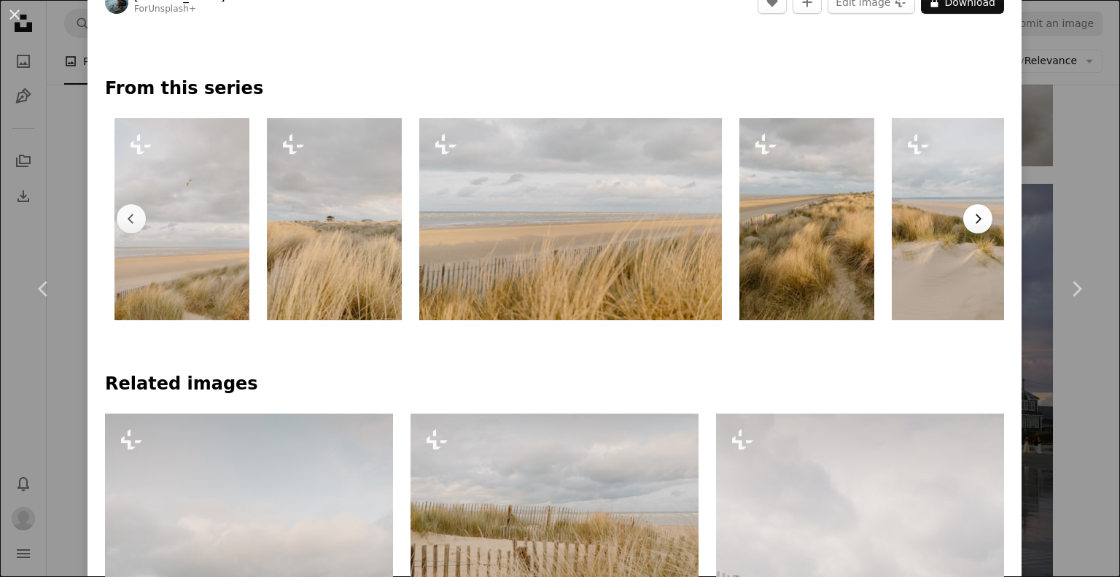
click at [970, 215] on icon "Chevron right" at bounding box center [977, 218] width 15 height 15
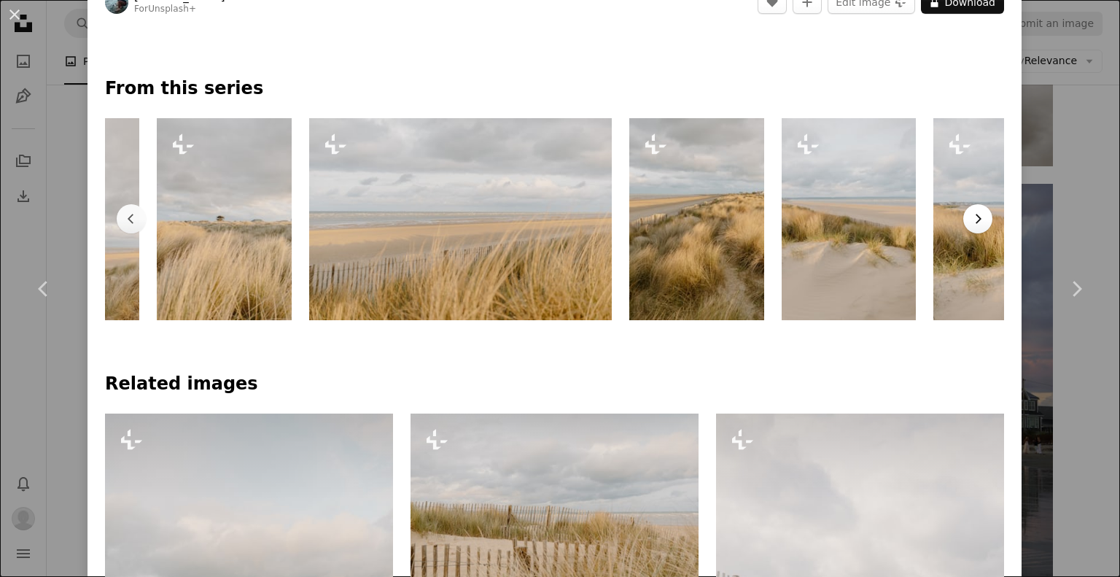
click at [970, 215] on icon "Chevron right" at bounding box center [977, 218] width 15 height 15
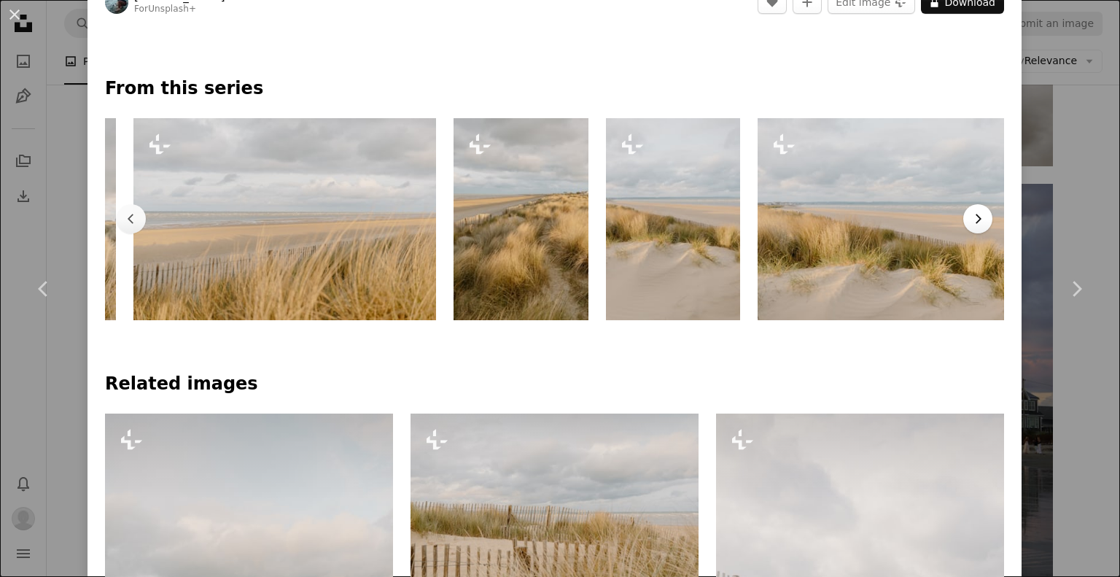
click at [970, 215] on icon "Chevron right" at bounding box center [977, 218] width 15 height 15
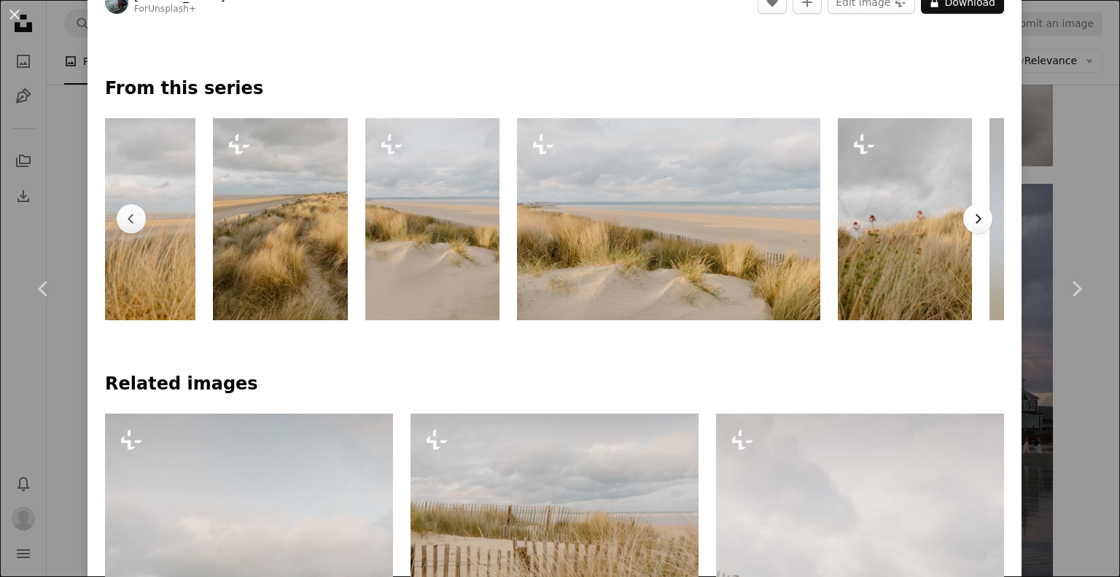
click at [970, 215] on icon "Chevron right" at bounding box center [977, 218] width 15 height 15
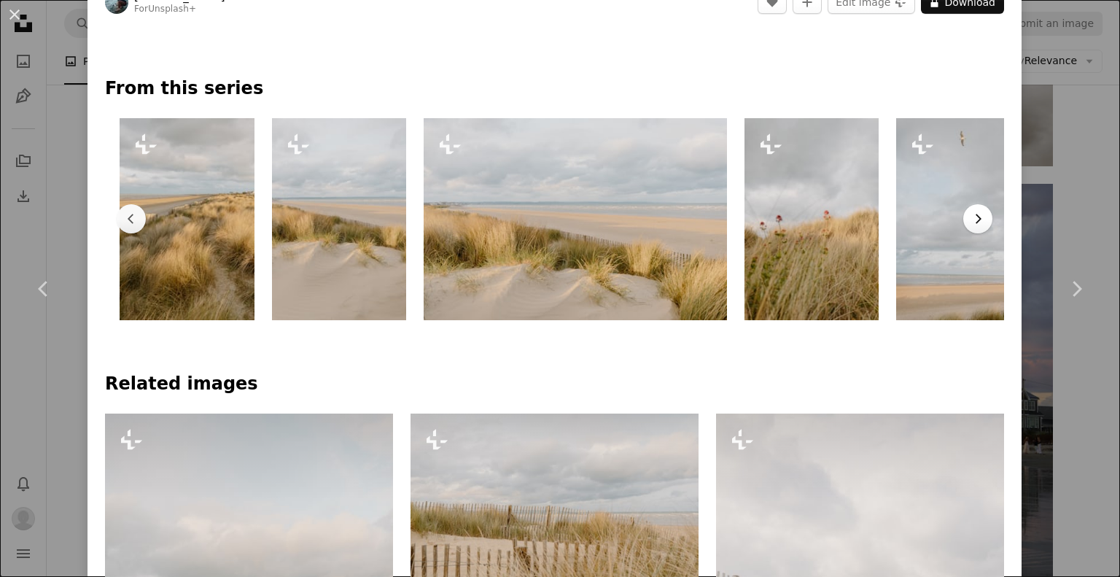
scroll to position [0, 1120]
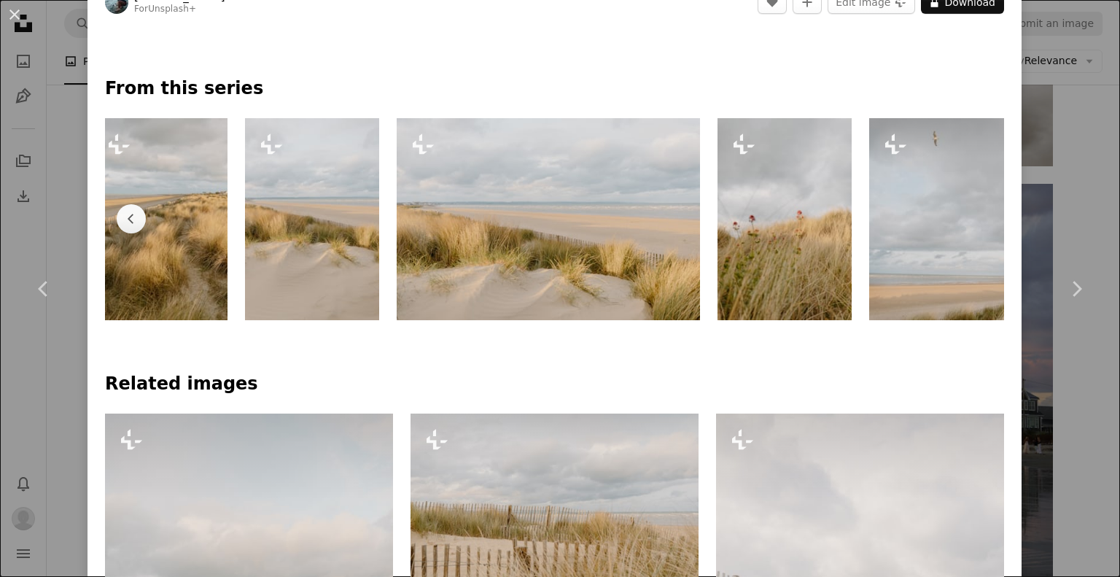
click at [962, 215] on img at bounding box center [936, 219] width 135 height 202
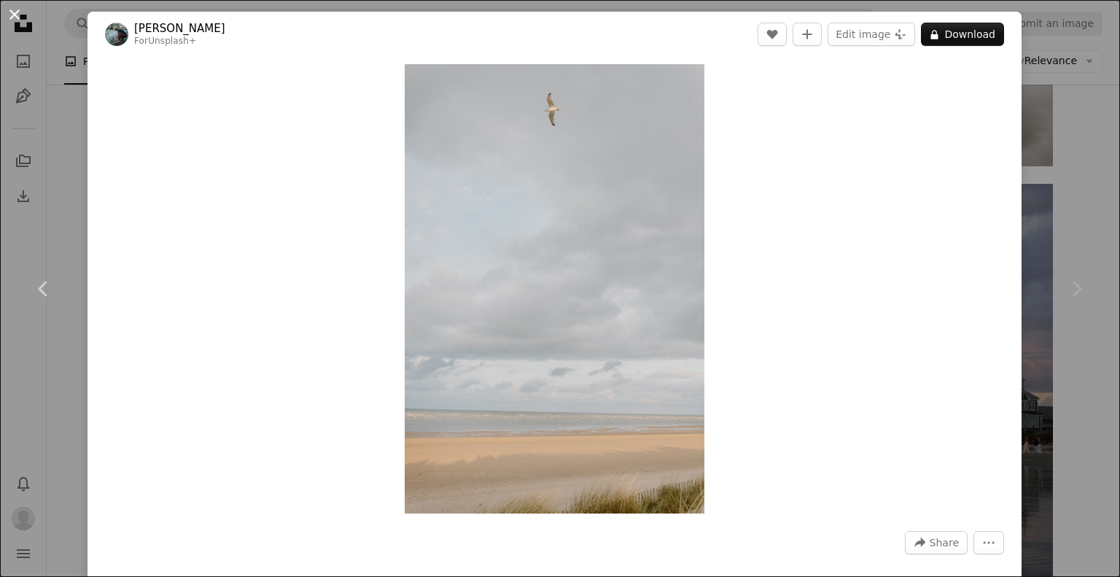
click at [20, 15] on button "An X shape" at bounding box center [14, 14] width 17 height 17
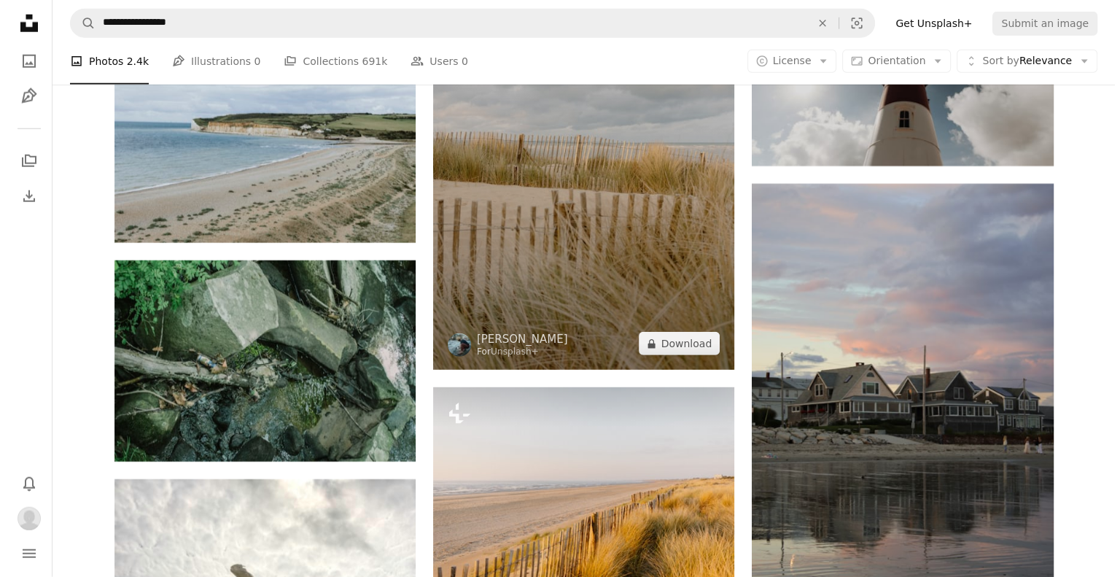
scroll to position [4042, 0]
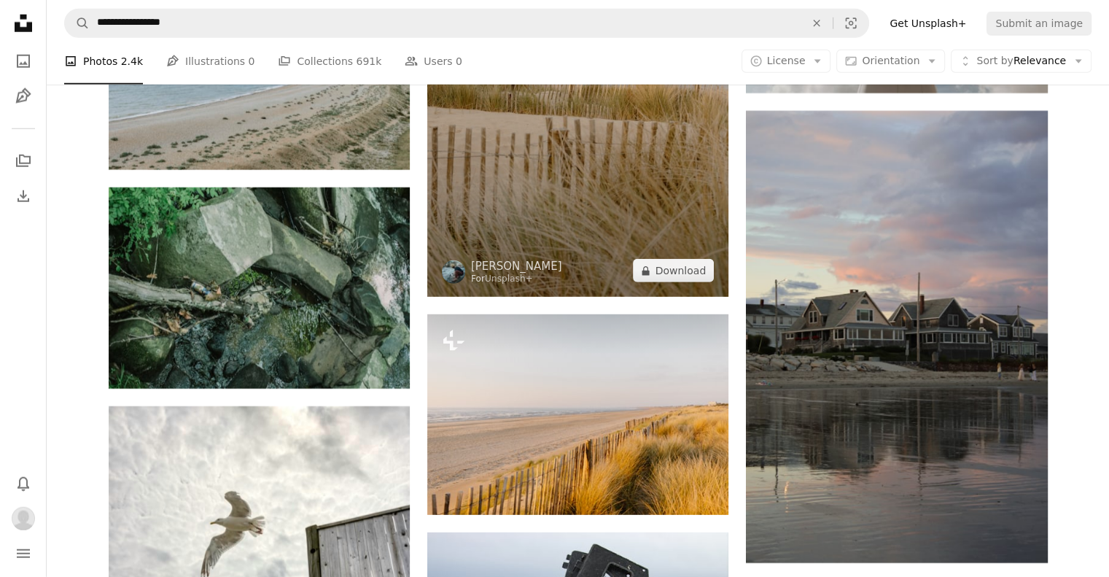
click at [547, 140] on img at bounding box center [577, 71] width 301 height 452
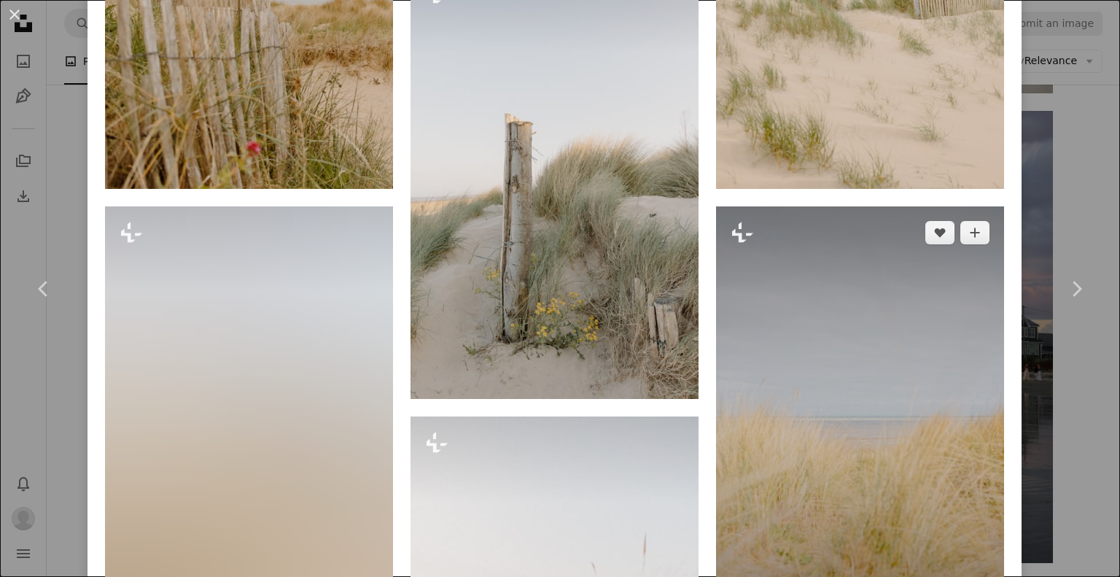
scroll to position [1093, 0]
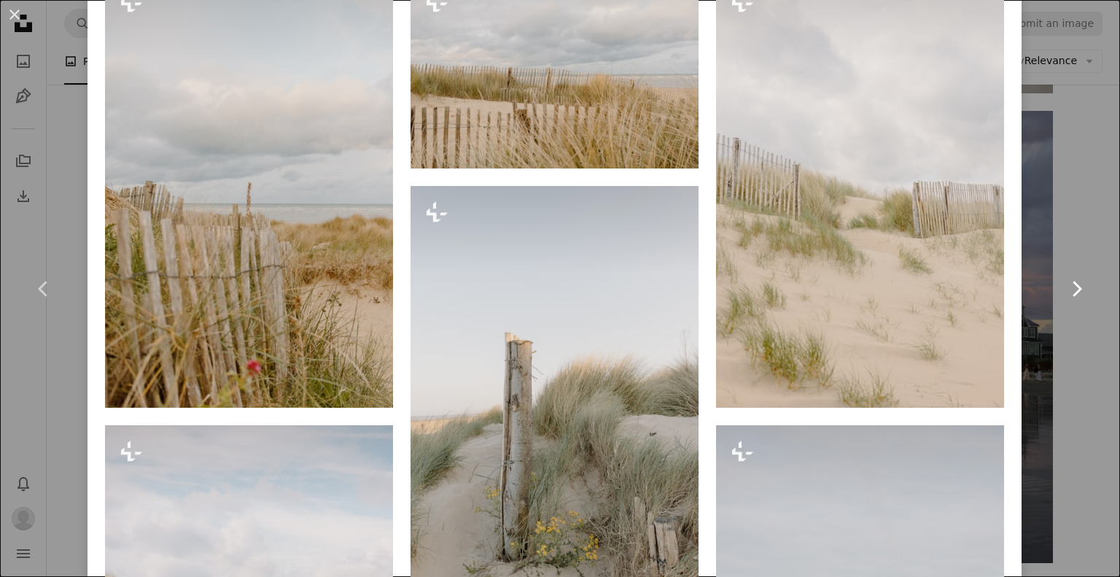
click at [1072, 289] on icon at bounding box center [1076, 288] width 9 height 15
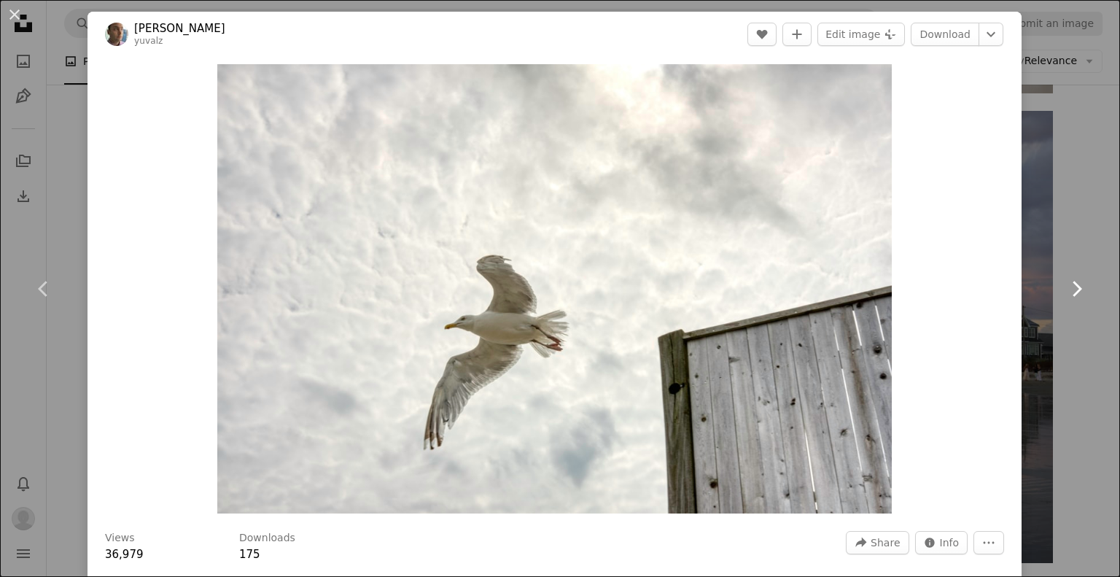
click at [1072, 289] on icon at bounding box center [1076, 288] width 9 height 15
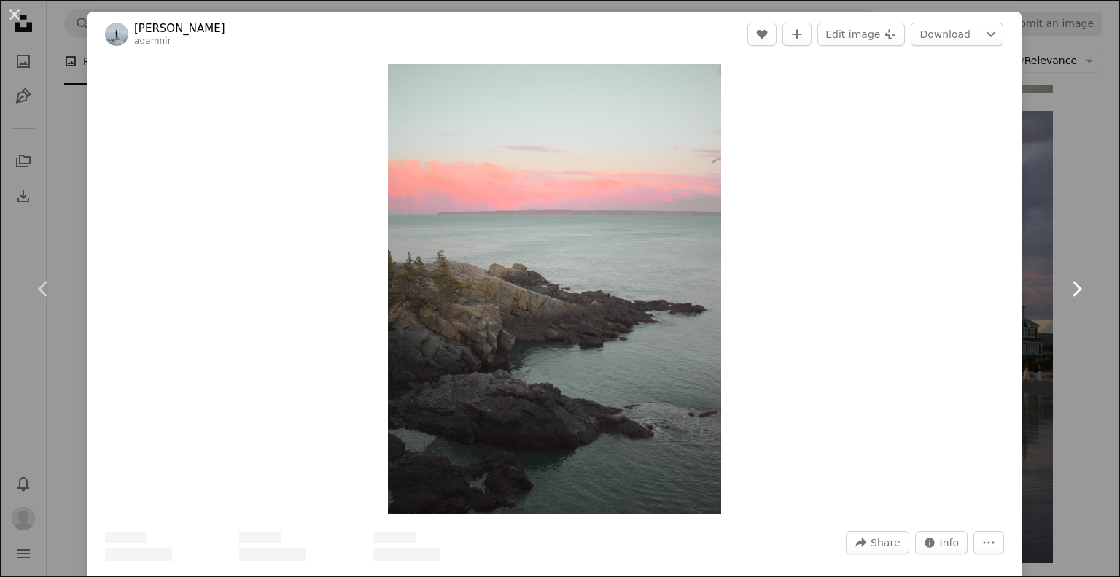
click at [1072, 289] on icon at bounding box center [1076, 288] width 9 height 15
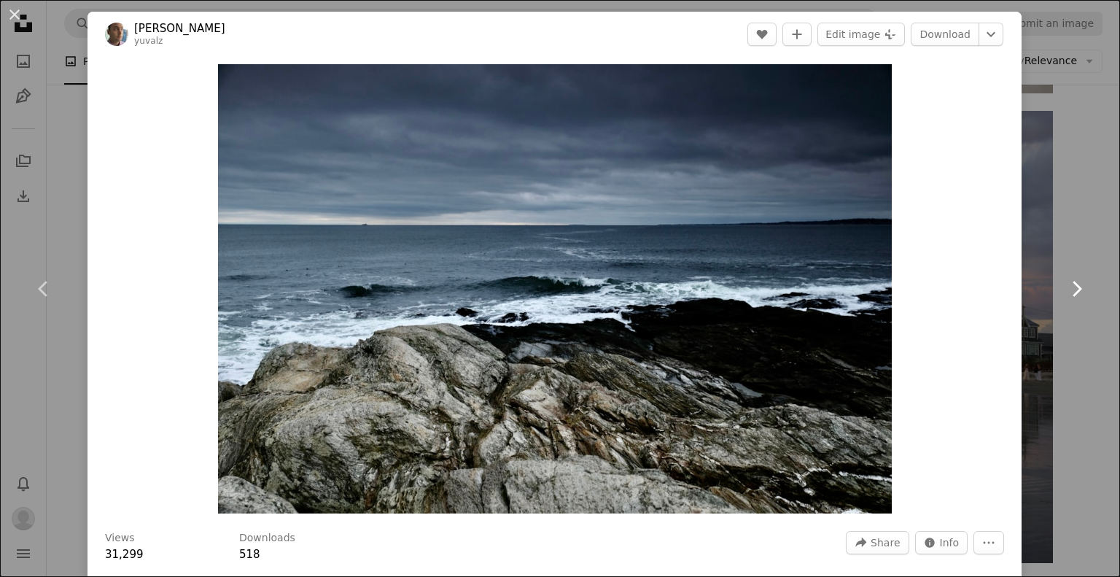
click at [1072, 289] on icon at bounding box center [1076, 288] width 9 height 15
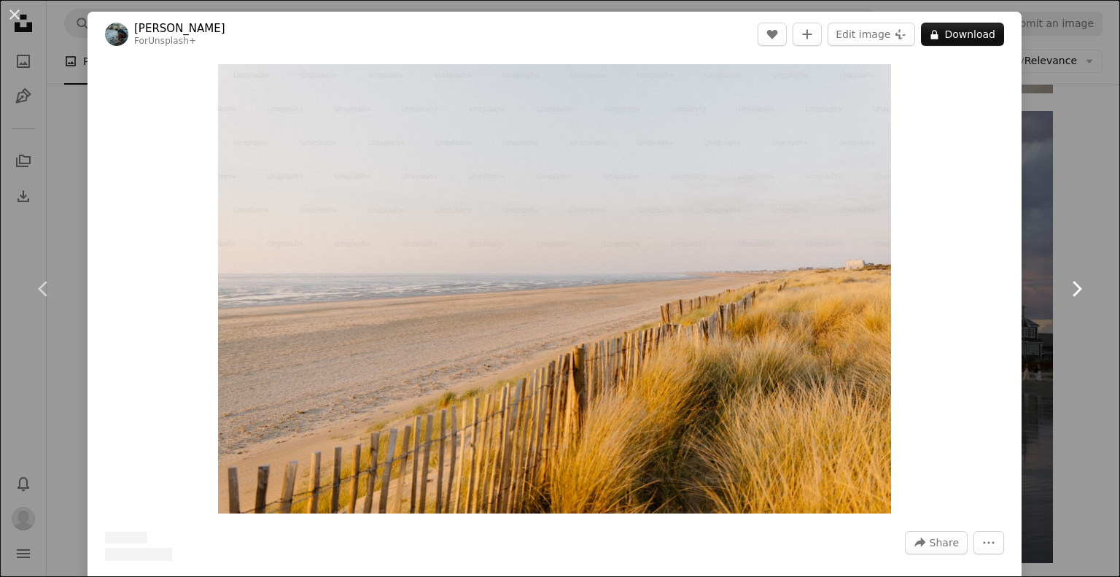
click at [1072, 289] on icon at bounding box center [1076, 288] width 9 height 15
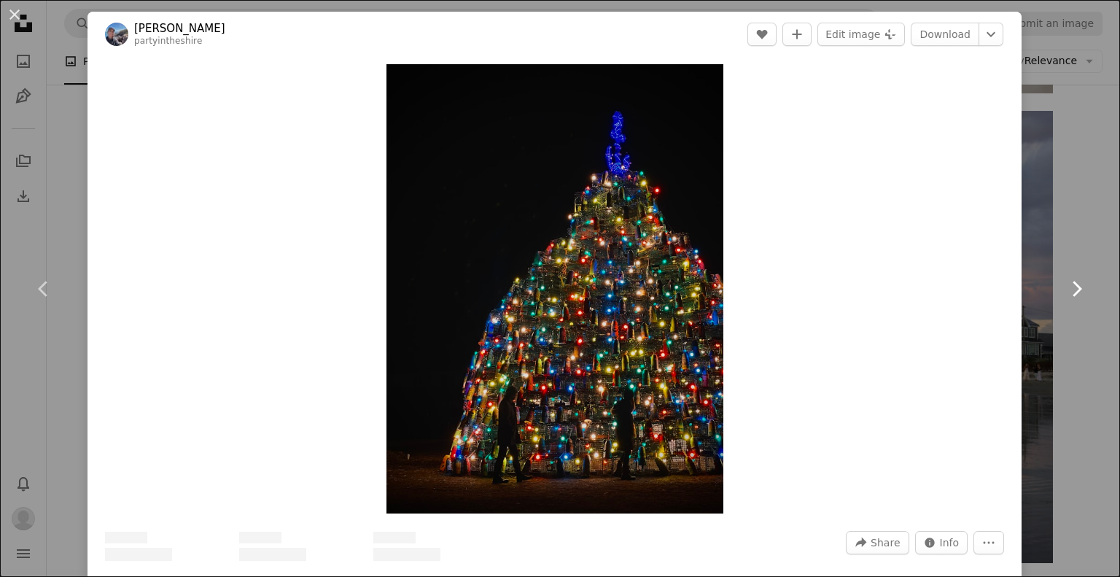
click at [1072, 289] on icon at bounding box center [1076, 288] width 9 height 15
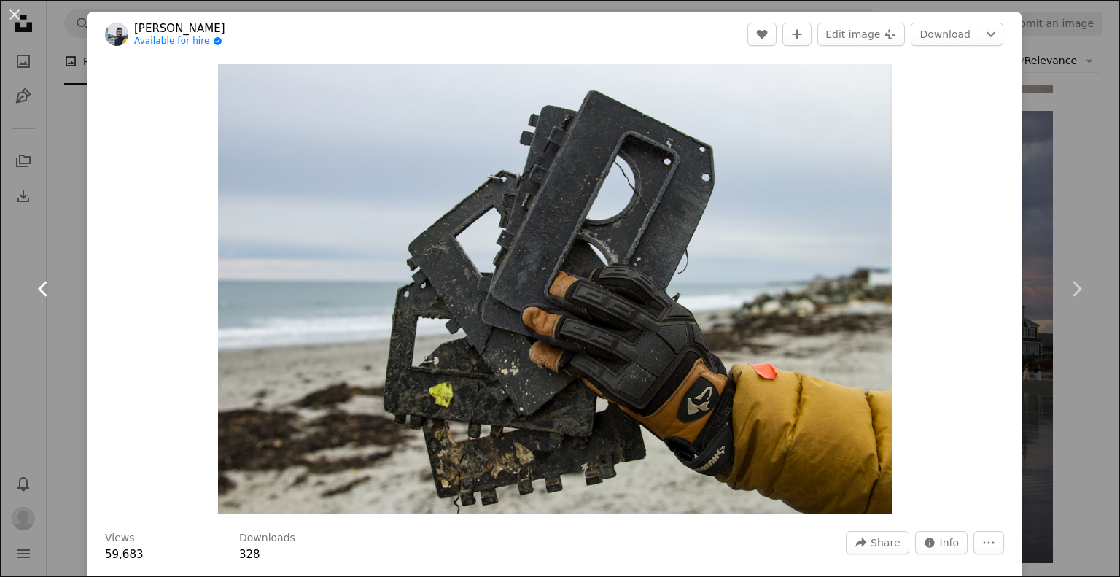
click at [39, 284] on icon "Chevron left" at bounding box center [43, 288] width 23 height 23
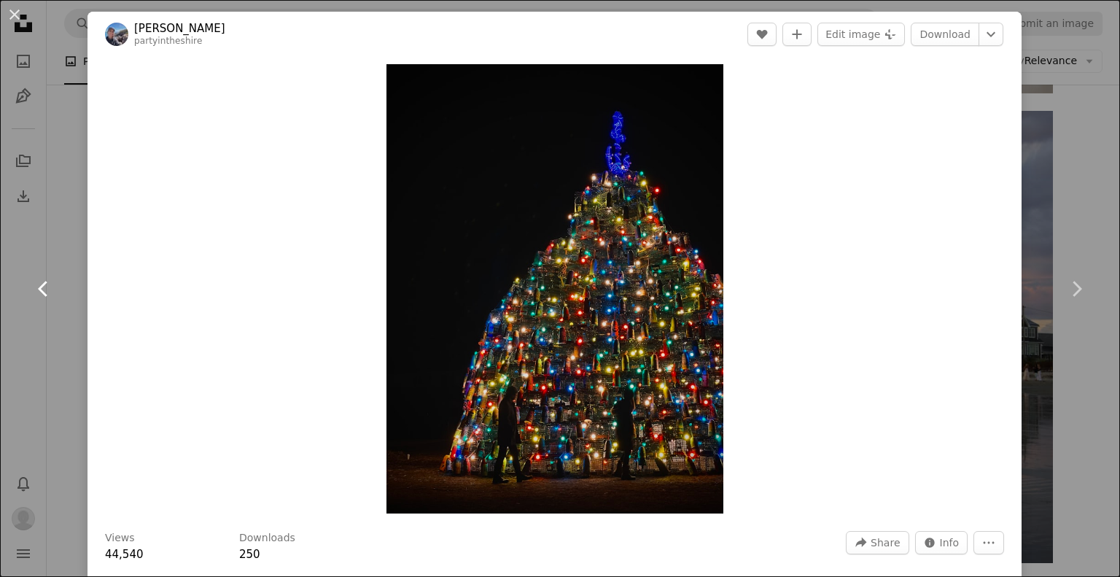
click at [39, 284] on icon "Chevron left" at bounding box center [43, 288] width 23 height 23
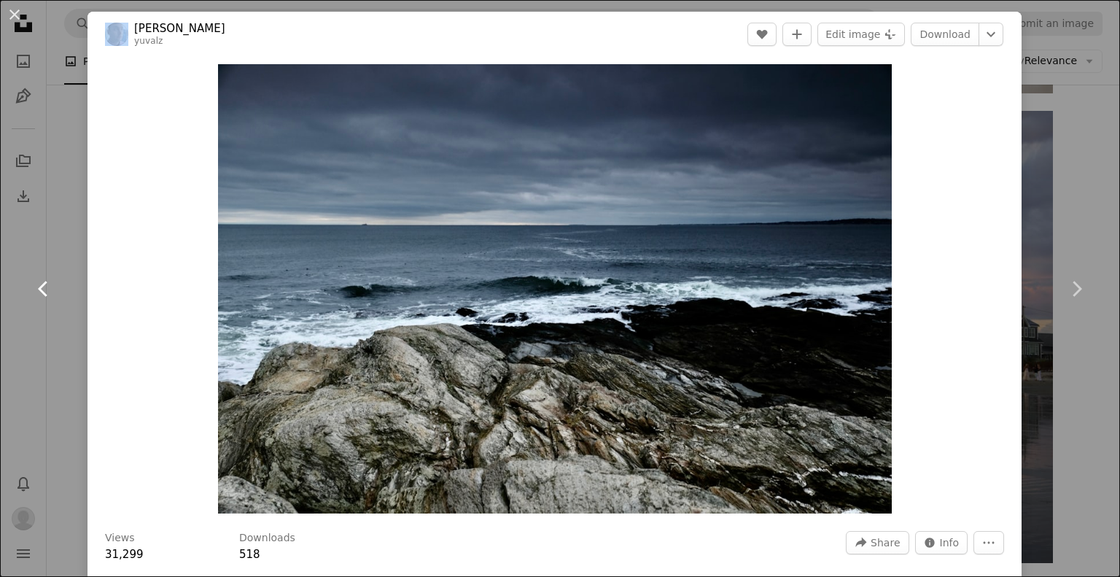
click at [39, 284] on icon "Chevron left" at bounding box center [43, 288] width 23 height 23
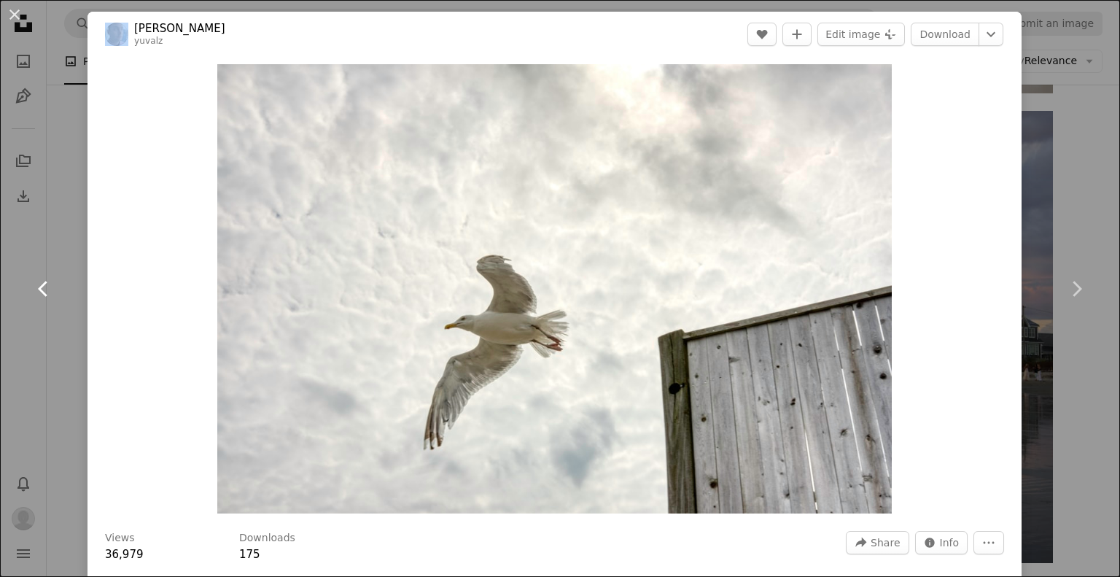
click at [39, 284] on icon "Chevron left" at bounding box center [43, 288] width 23 height 23
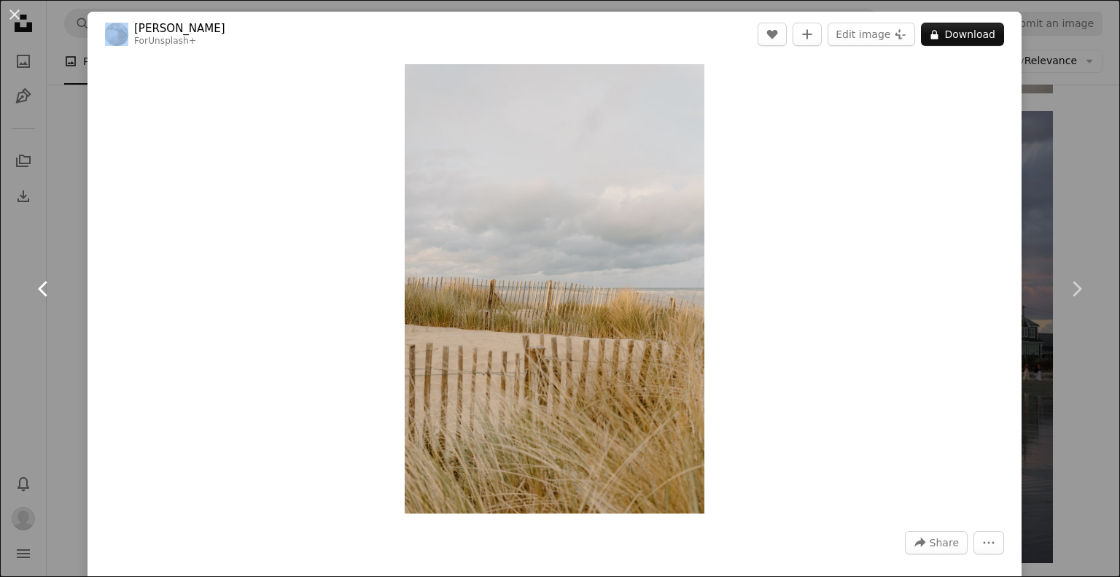
click at [39, 284] on icon "Chevron left" at bounding box center [43, 288] width 23 height 23
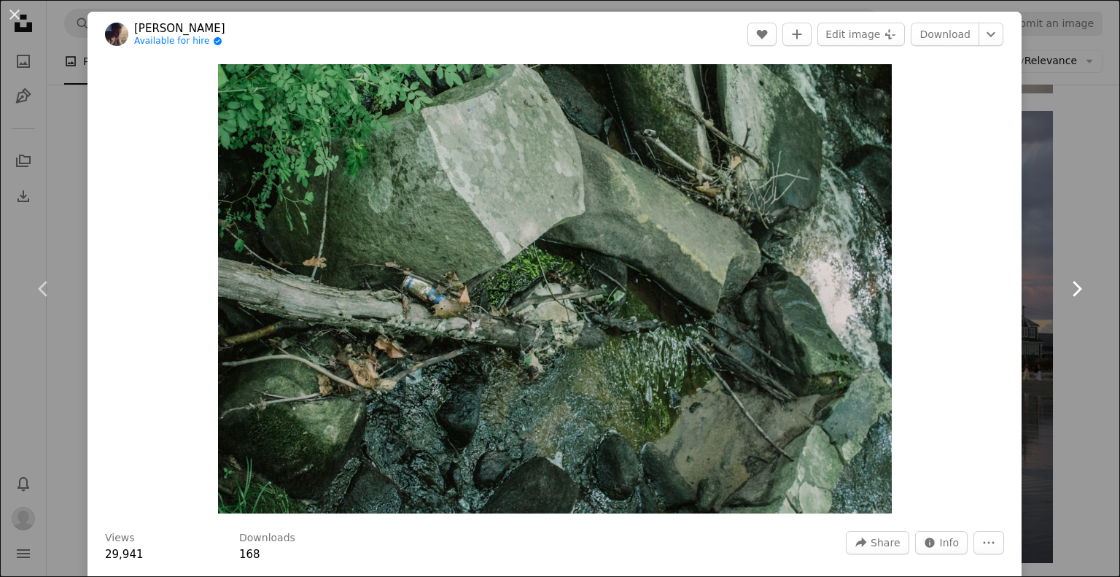
click at [1070, 286] on icon "Chevron right" at bounding box center [1075, 288] width 23 height 23
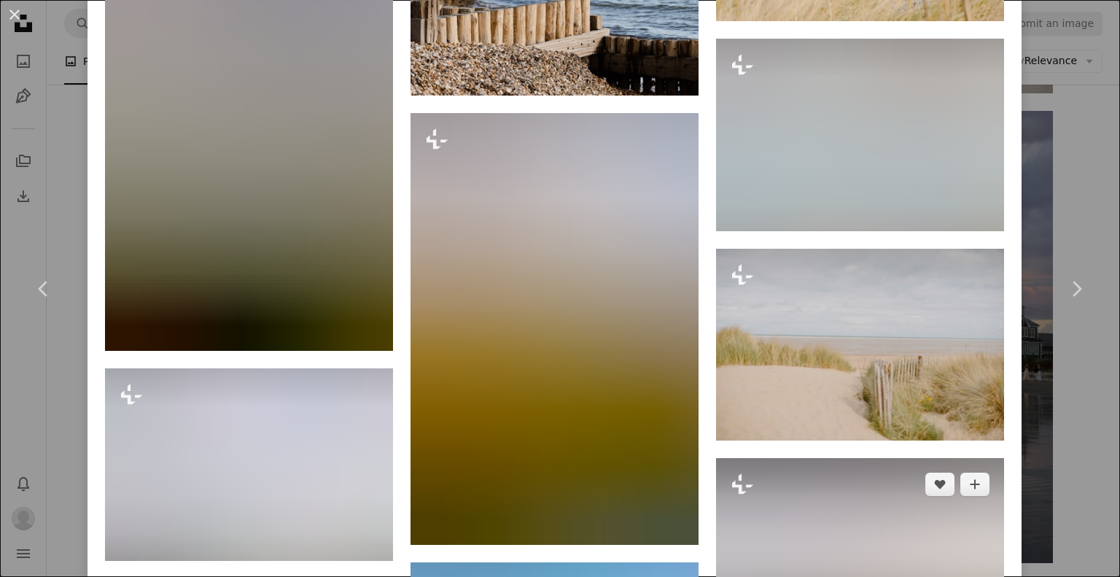
scroll to position [19156, 0]
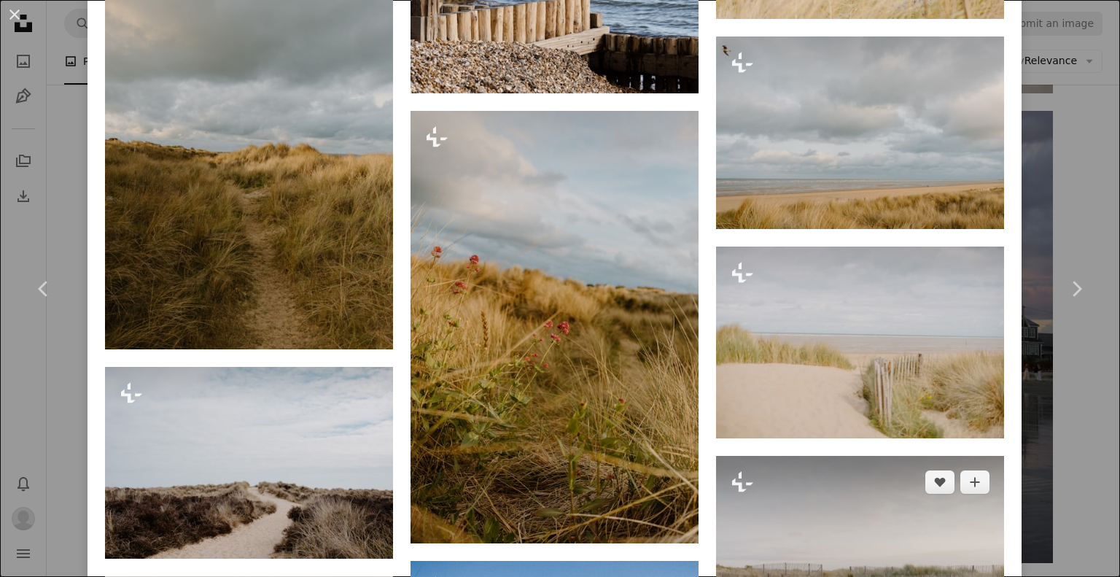
click at [877, 456] on img at bounding box center [860, 552] width 288 height 192
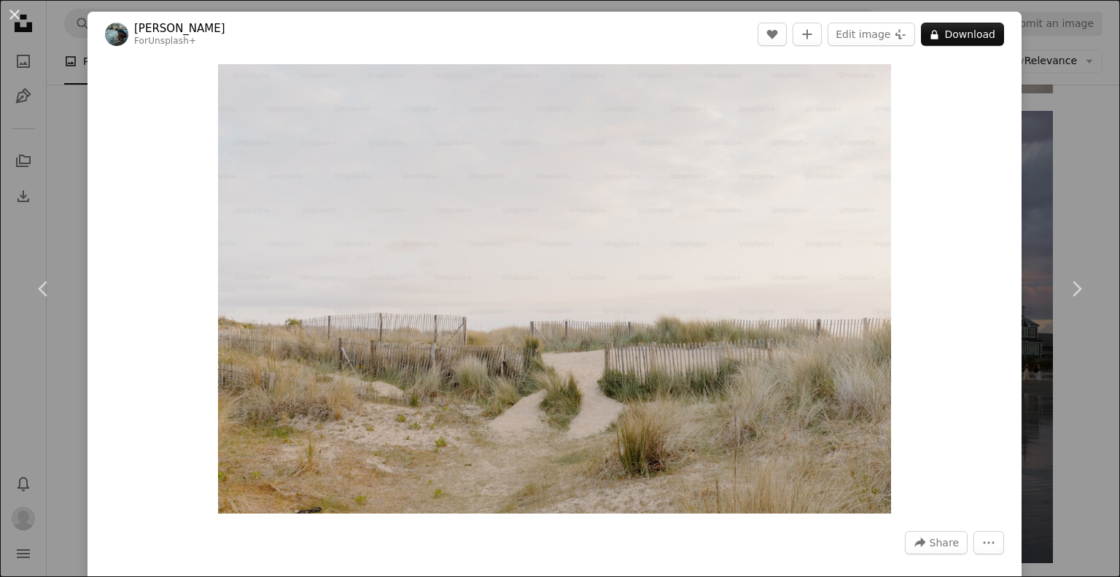
click at [1088, 152] on div "An X shape Chevron left Chevron right [PERSON_NAME] For Unsplash+ A heart A plu…" at bounding box center [560, 288] width 1120 height 577
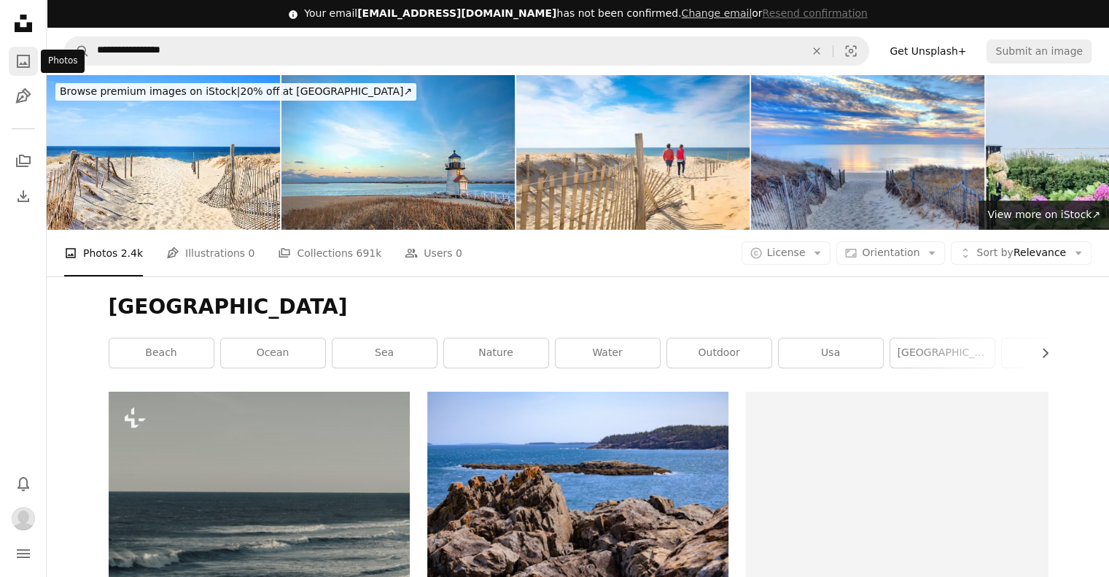
click at [26, 61] on icon "A photo" at bounding box center [23, 60] width 17 height 17
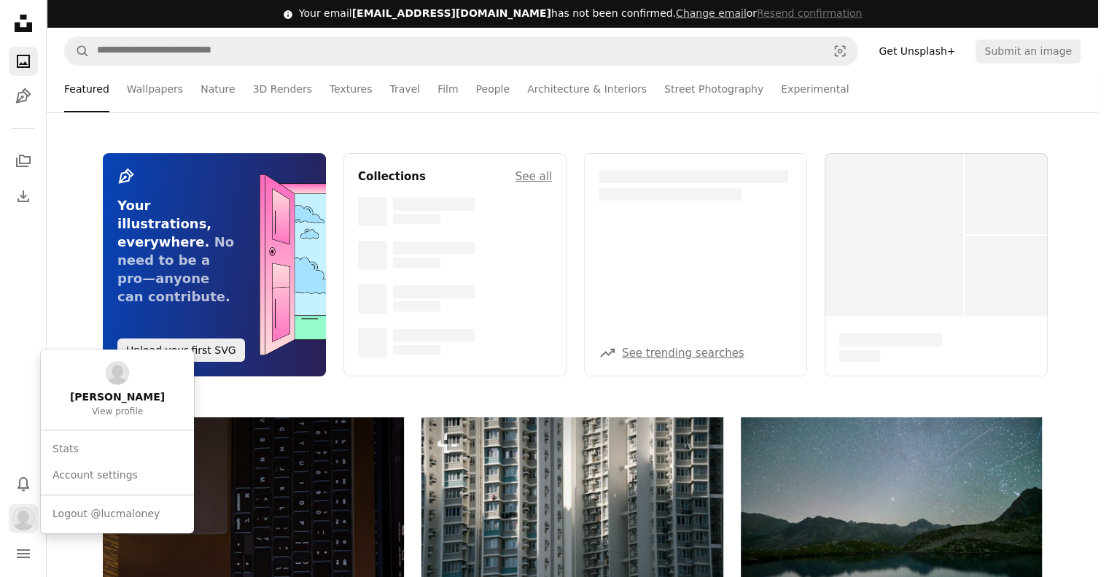
click at [26, 524] on img "Profile" at bounding box center [23, 518] width 23 height 23
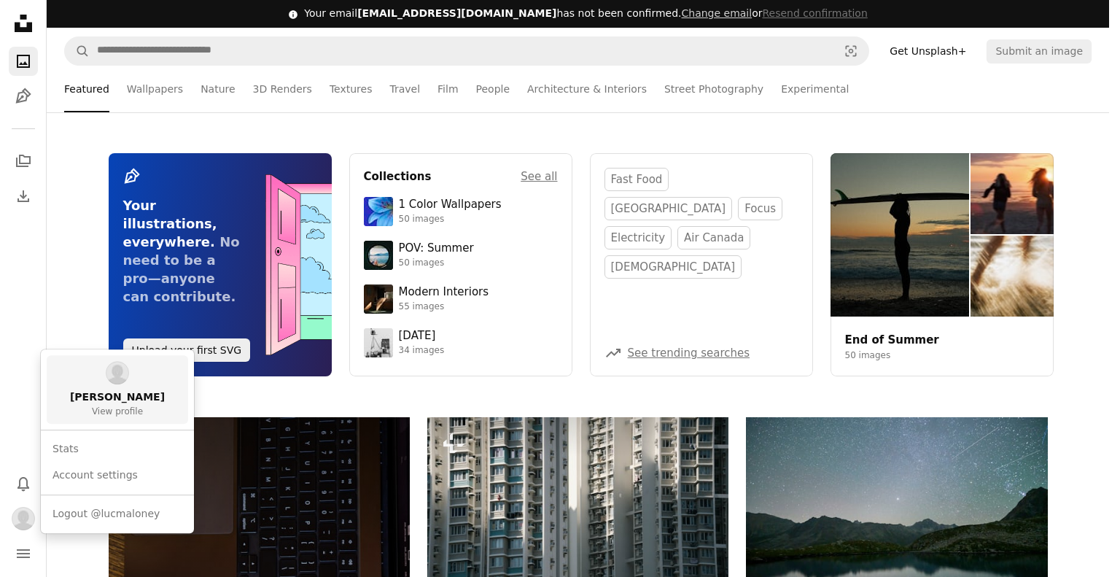
click at [120, 387] on link "[PERSON_NAME] View profile" at bounding box center [117, 389] width 141 height 69
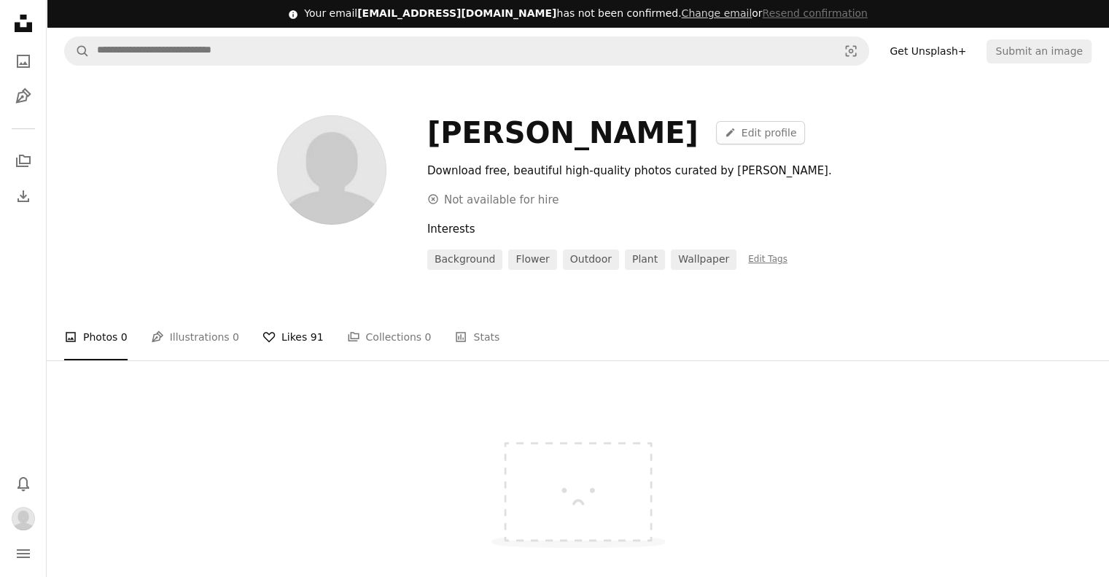
click at [275, 338] on link "A heart Likes 91" at bounding box center [292, 336] width 61 height 47
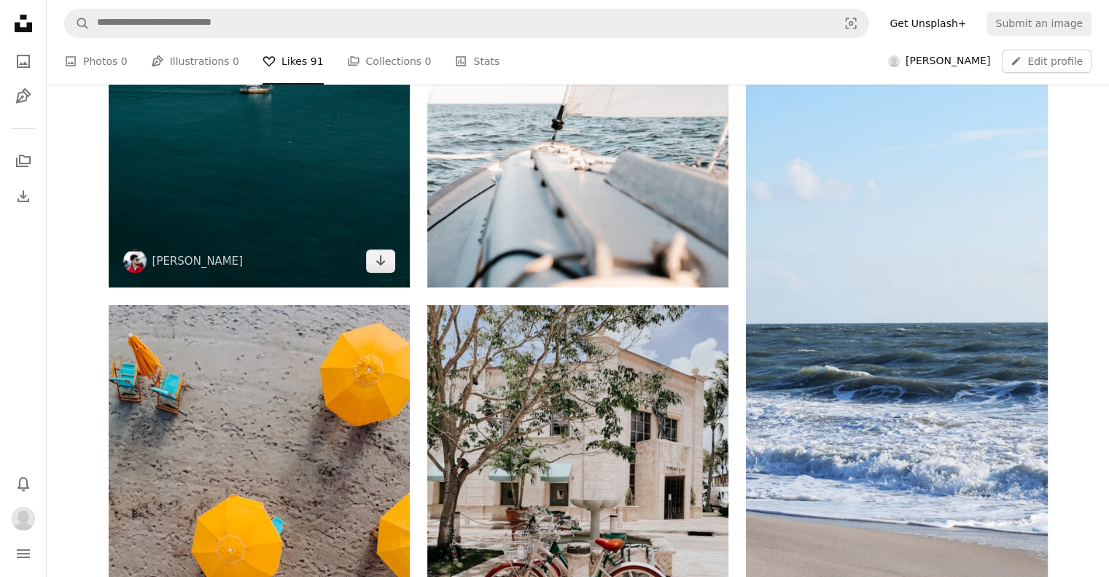
scroll to position [656, 0]
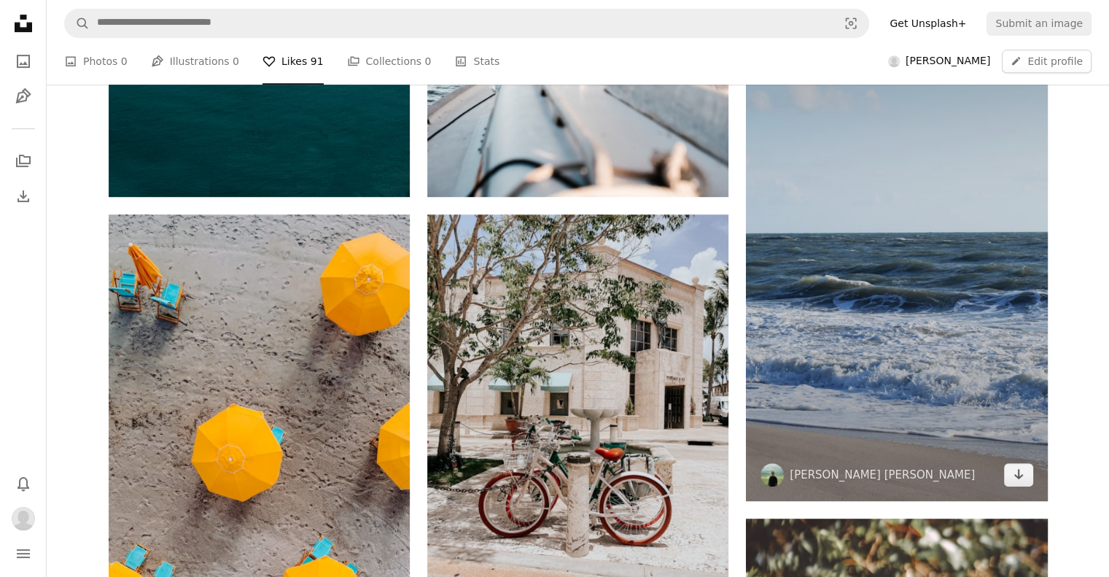
drag, startPoint x: 1023, startPoint y: 474, endPoint x: 956, endPoint y: 453, distance: 70.3
click at [1023, 474] on icon "Arrow pointing down" at bounding box center [1018, 473] width 12 height 17
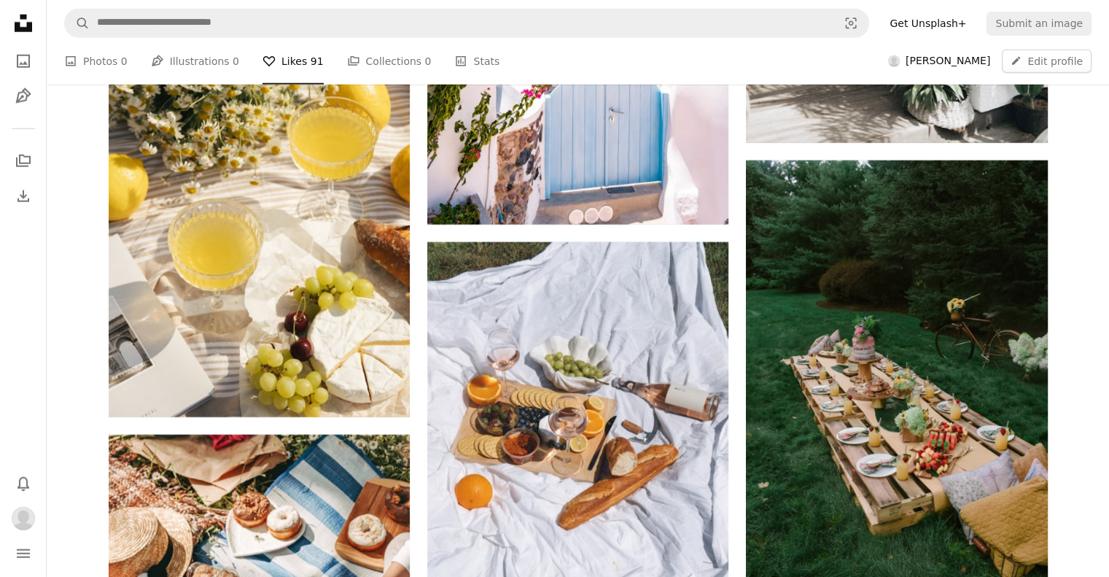
scroll to position [4227, 0]
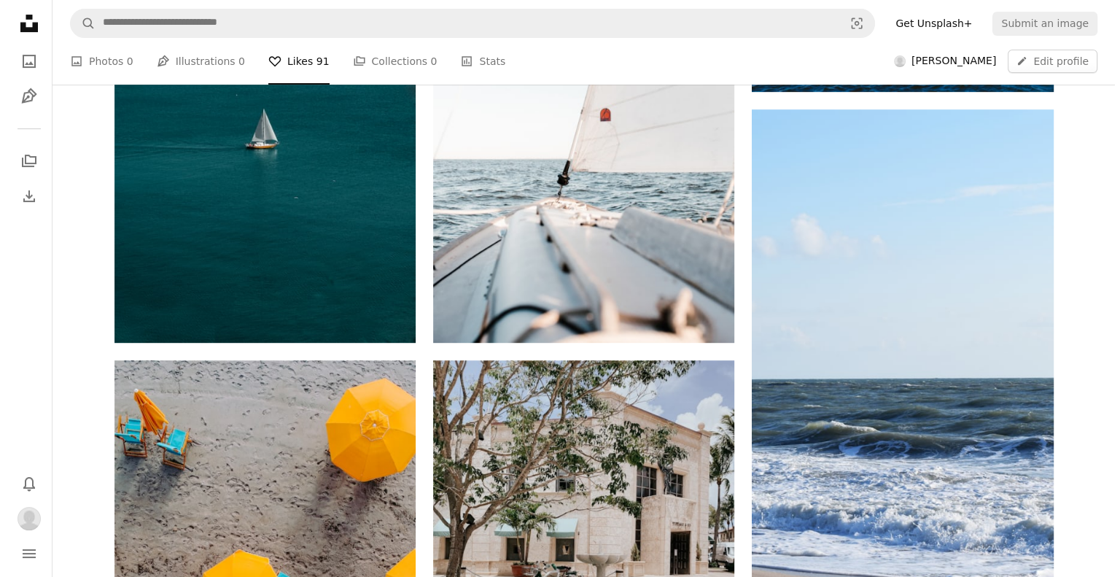
scroll to position [583, 0]
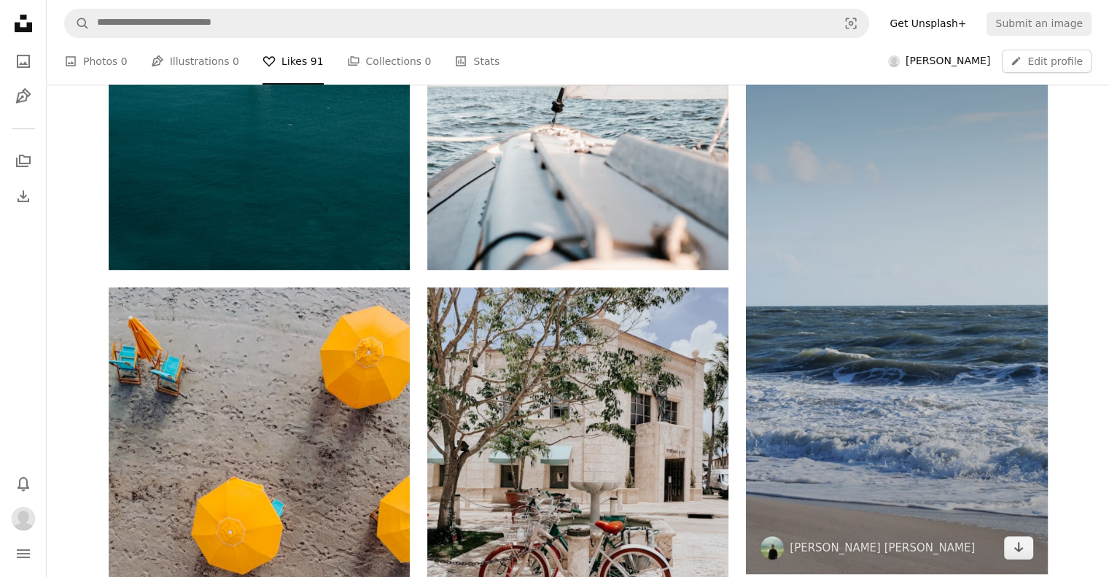
click at [911, 274] on img at bounding box center [896, 304] width 301 height 537
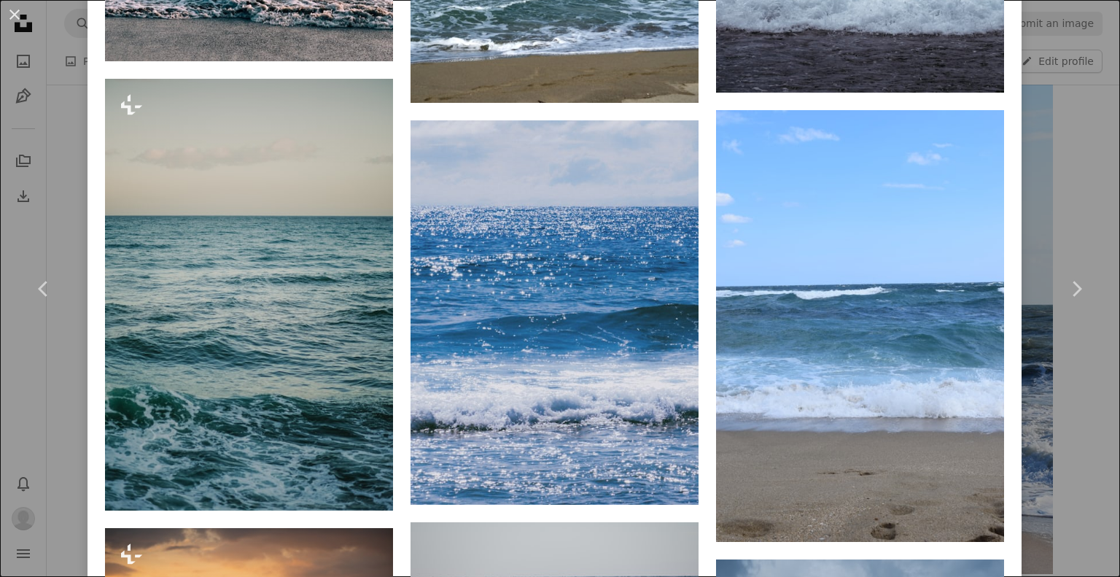
scroll to position [3207, 0]
